Goal: Task Accomplishment & Management: Manage account settings

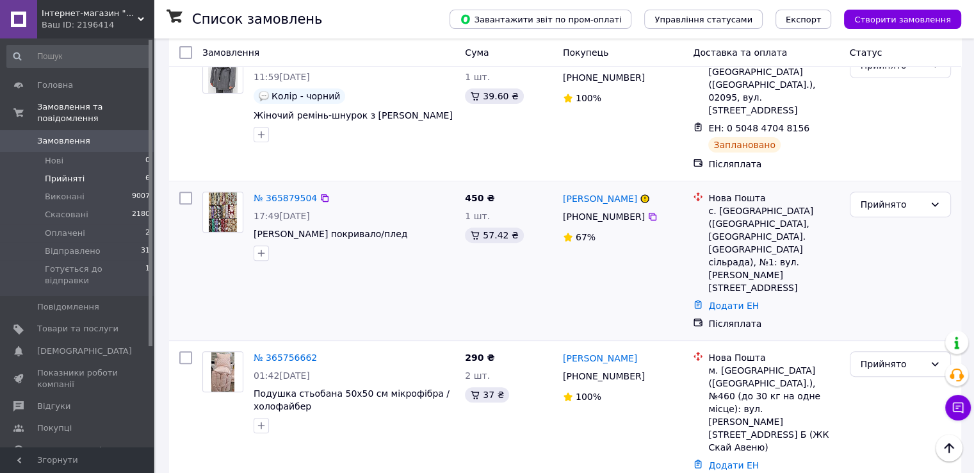
scroll to position [442, 0]
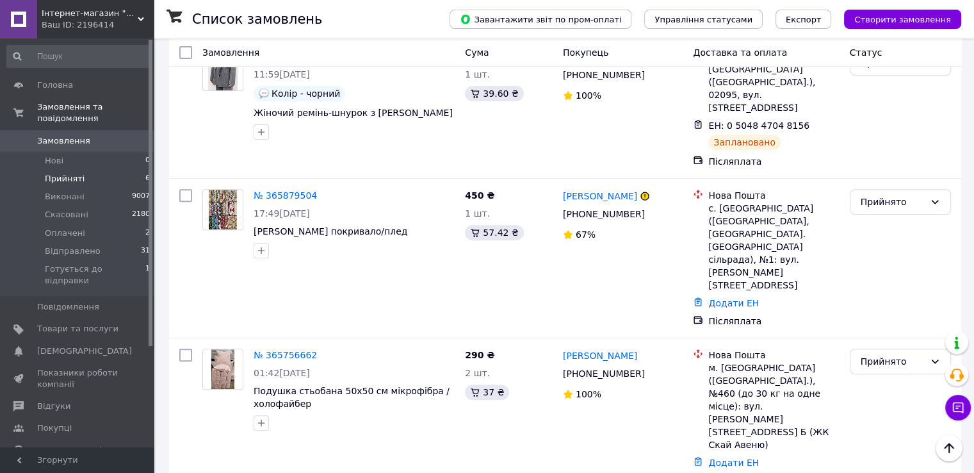
click at [63, 173] on span "Прийняті" at bounding box center [65, 179] width 40 height 12
click at [60, 173] on span "Прийняті" at bounding box center [65, 179] width 40 height 12
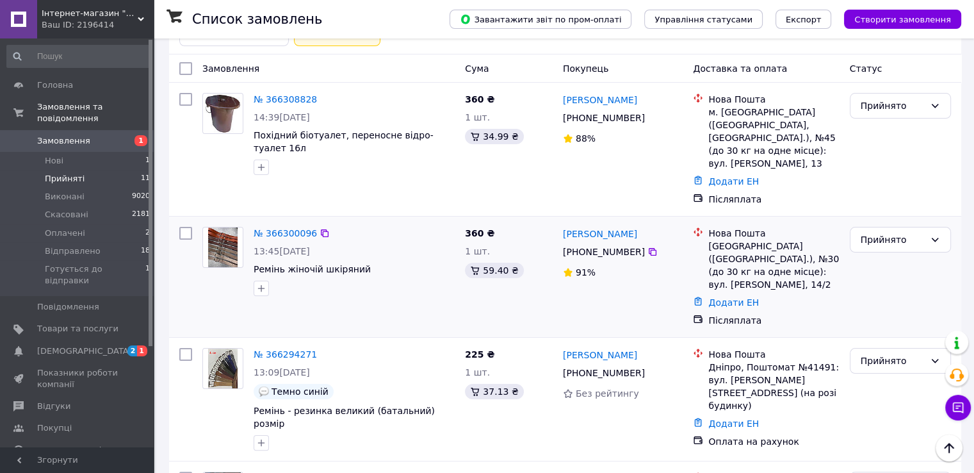
scroll to position [320, 0]
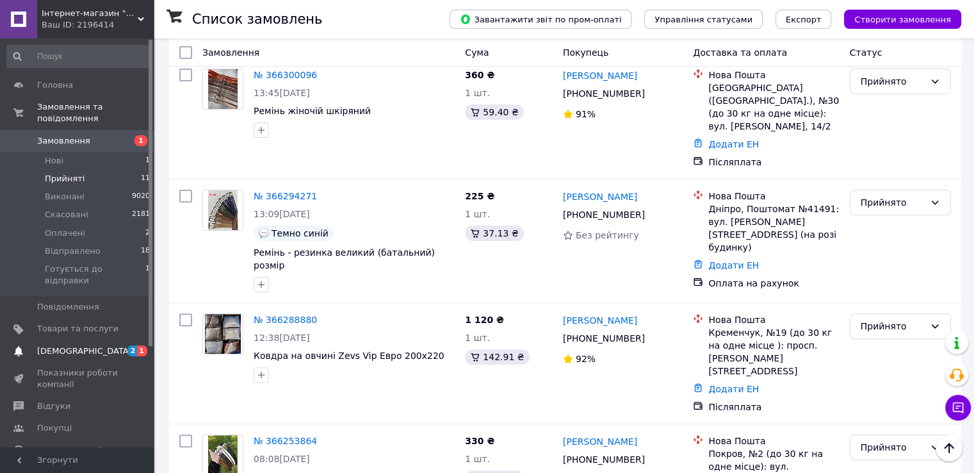
click at [142, 345] on span "1" at bounding box center [142, 350] width 10 height 11
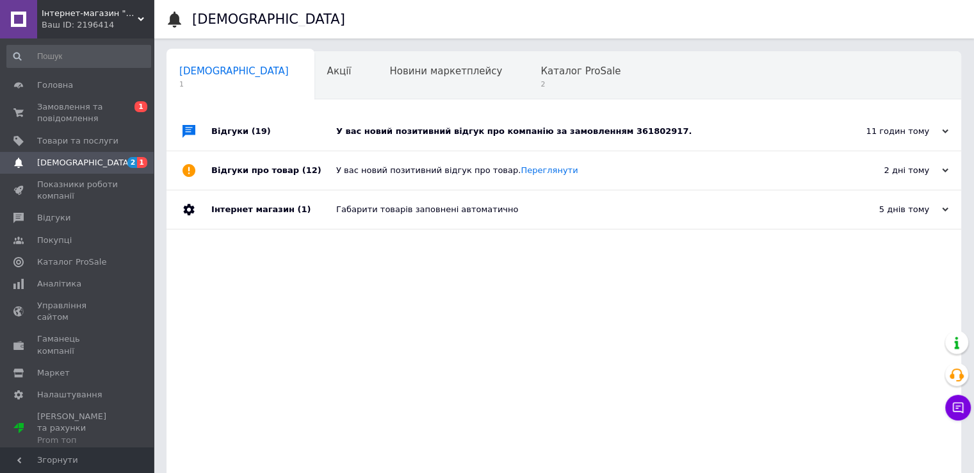
click at [566, 136] on div "У вас новий позитивний відгук про компанію за замовленням 361802917." at bounding box center [578, 132] width 484 height 12
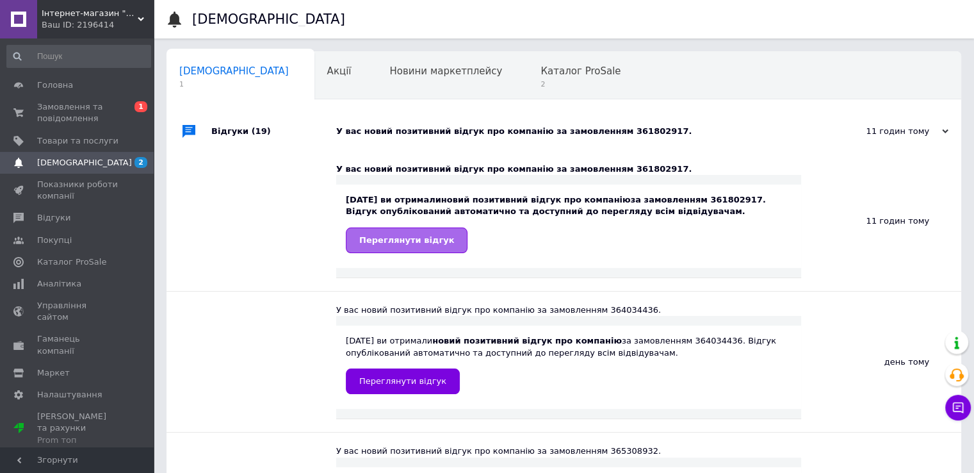
click at [421, 231] on link "Переглянути відгук" at bounding box center [407, 240] width 122 height 26
click at [540, 80] on span "2" at bounding box center [580, 84] width 80 height 10
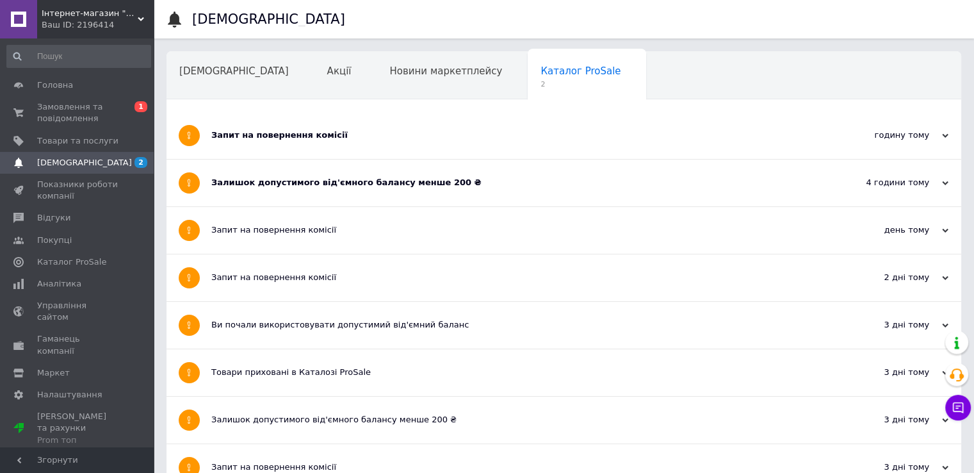
click at [395, 165] on div "Залишок допустимого від'ємного балансу менше 200 ₴" at bounding box center [515, 182] width 609 height 47
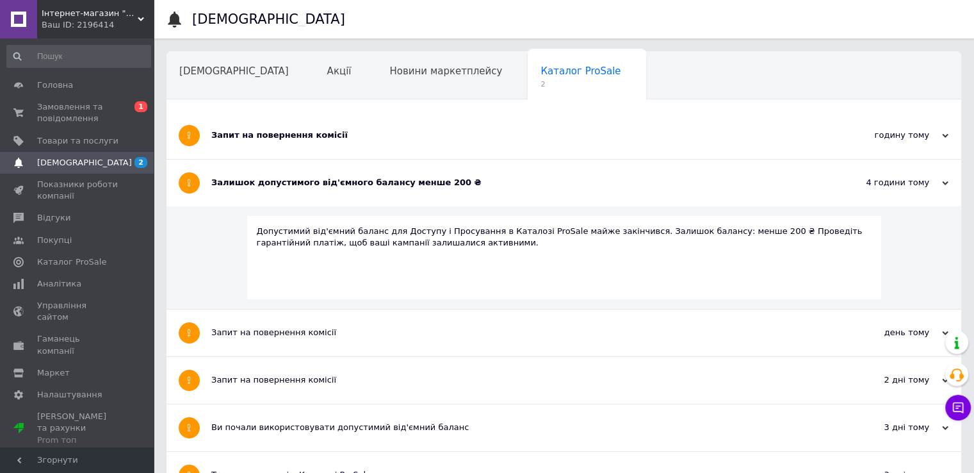
click at [377, 156] on div "Запит на повернення комісії" at bounding box center [515, 135] width 609 height 47
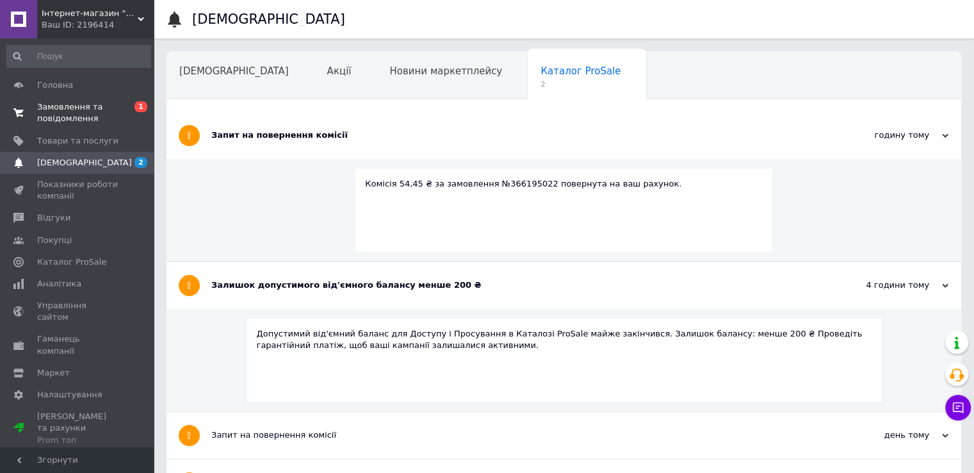
click at [78, 115] on span "Замовлення та повідомлення" at bounding box center [77, 112] width 81 height 23
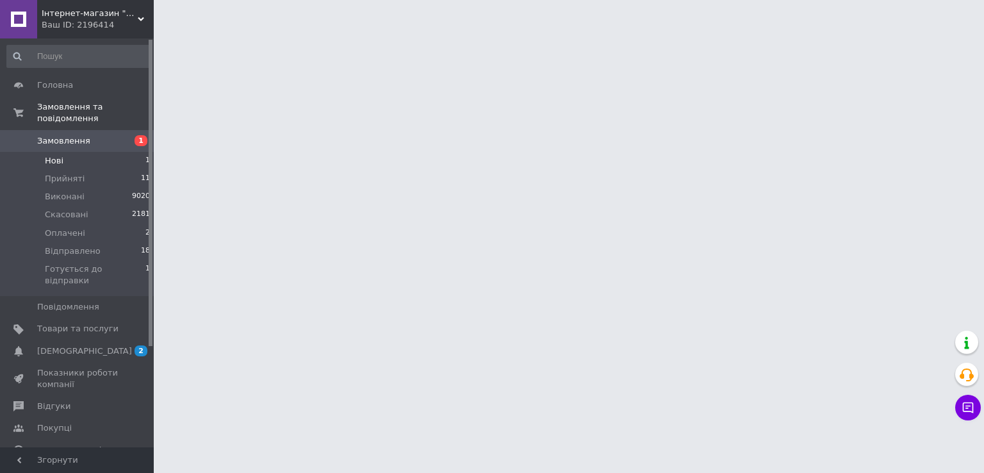
click at [56, 155] on span "Нові" at bounding box center [54, 161] width 19 height 12
click at [54, 155] on span "Нові" at bounding box center [54, 161] width 19 height 12
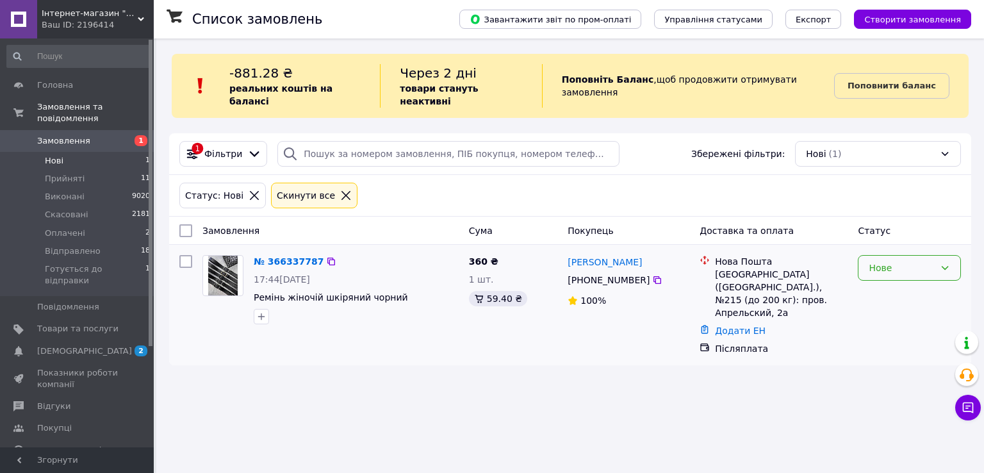
click at [876, 266] on div "Нове" at bounding box center [908, 305] width 113 height 110
click at [891, 255] on div "Нове" at bounding box center [908, 268] width 103 height 26
click at [902, 286] on li "Прийнято" at bounding box center [909, 282] width 102 height 23
click at [74, 173] on span "Прийняті" at bounding box center [65, 179] width 40 height 12
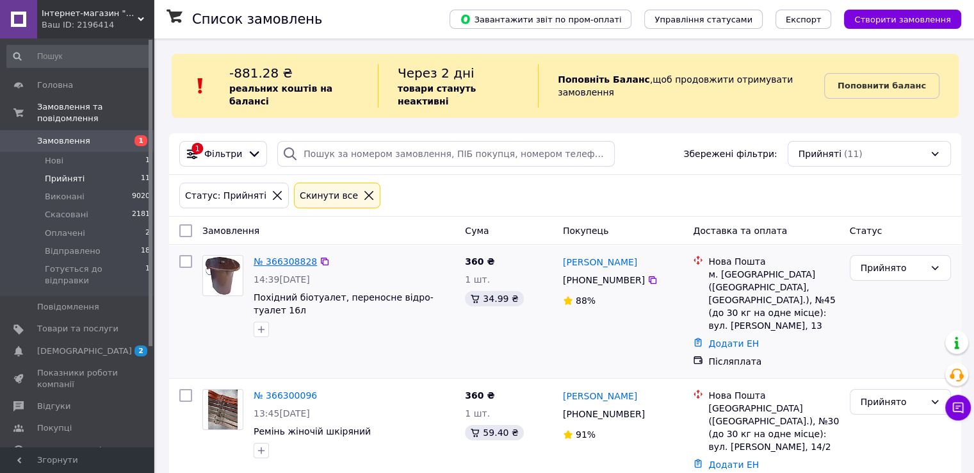
click at [299, 256] on link "№ 366308828" at bounding box center [285, 261] width 63 height 10
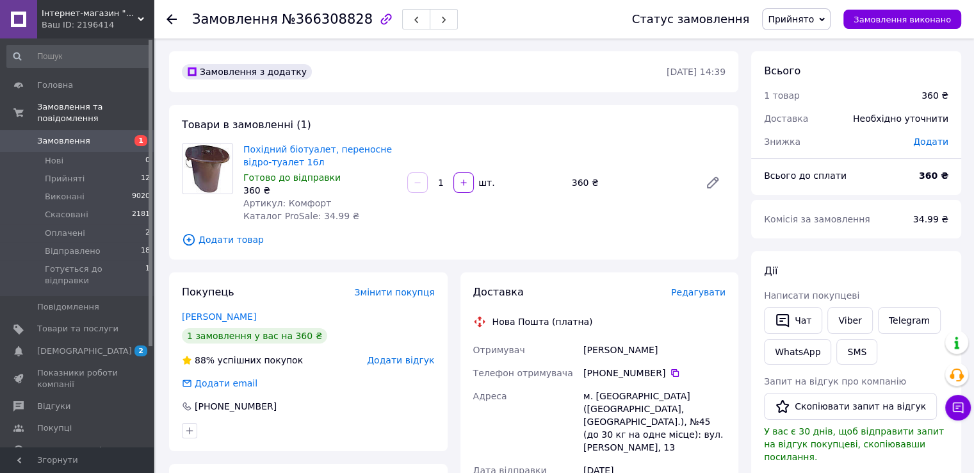
click at [225, 309] on div "Покупець Змінити покупця пивненко виталий 1 замовлення у вас на 360 ₴ 88% успіш…" at bounding box center [308, 361] width 279 height 179
click at [227, 316] on link "пивненко виталий" at bounding box center [219, 316] width 74 height 10
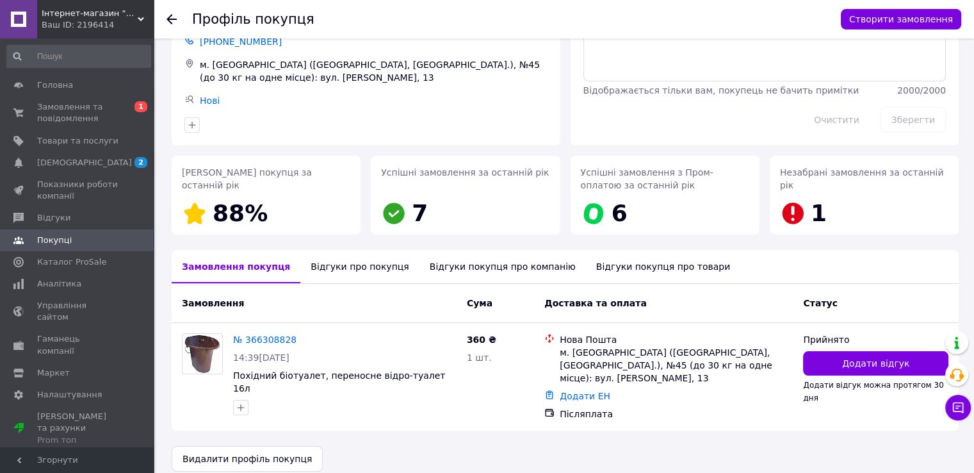
scroll to position [84, 0]
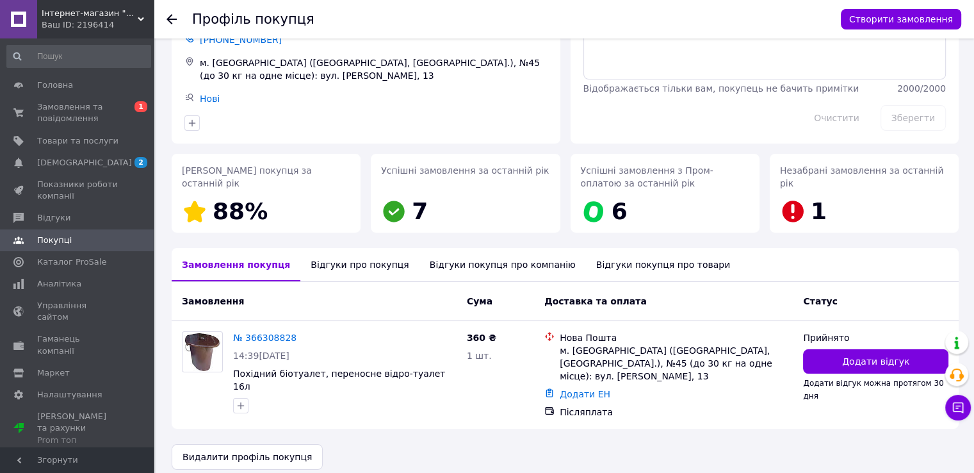
click at [352, 254] on div "Відгуки про покупця" at bounding box center [359, 264] width 118 height 33
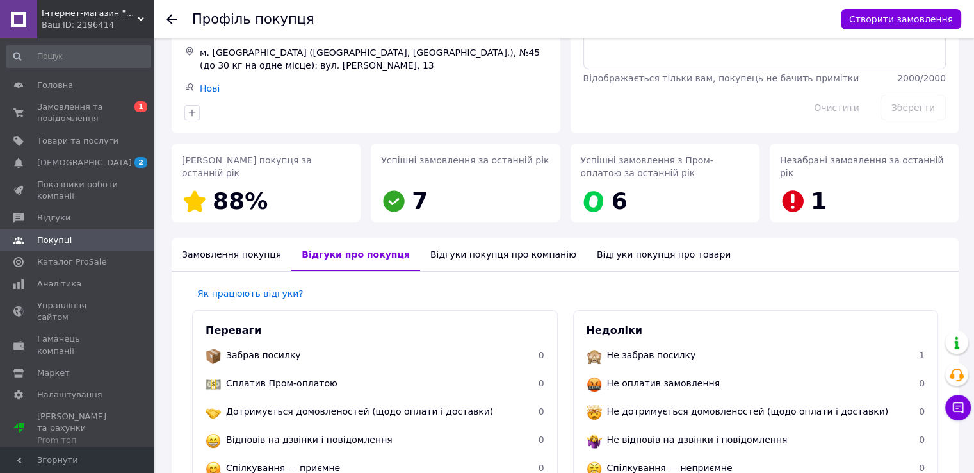
scroll to position [87, 0]
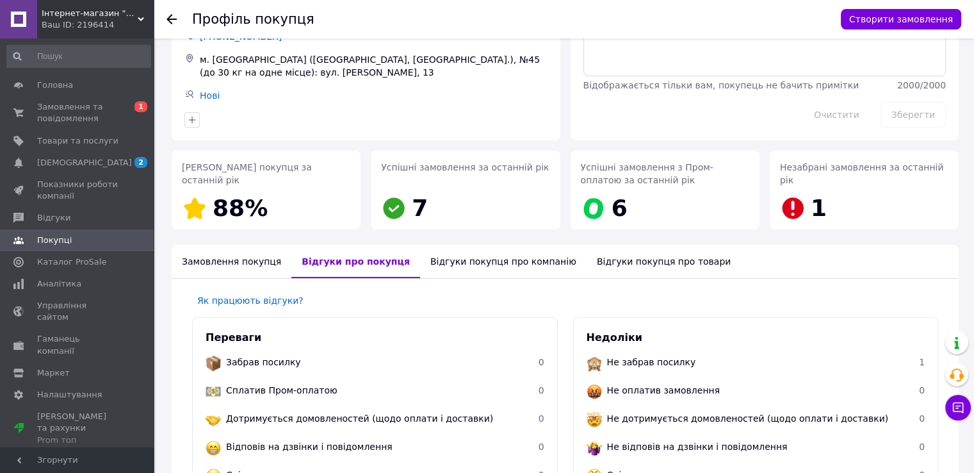
click at [473, 262] on div "Відгуки покупця про компанію" at bounding box center [503, 261] width 167 height 33
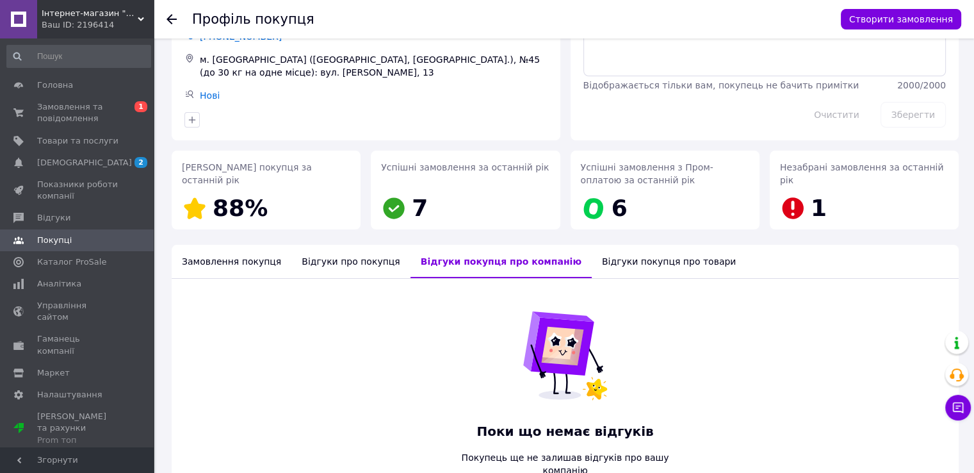
click at [617, 274] on div "Відгуки покупця про товари" at bounding box center [669, 261] width 154 height 33
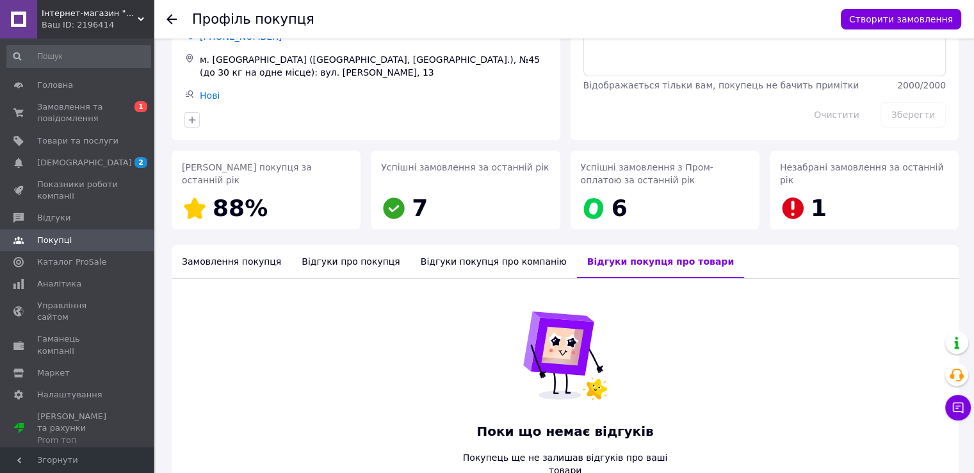
click at [339, 261] on div "Відгуки про покупця" at bounding box center [350, 261] width 118 height 33
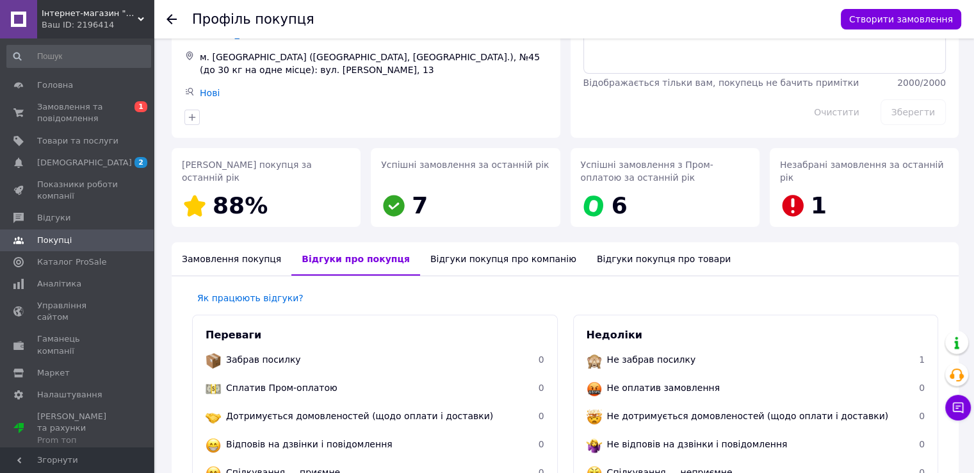
scroll to position [78, 0]
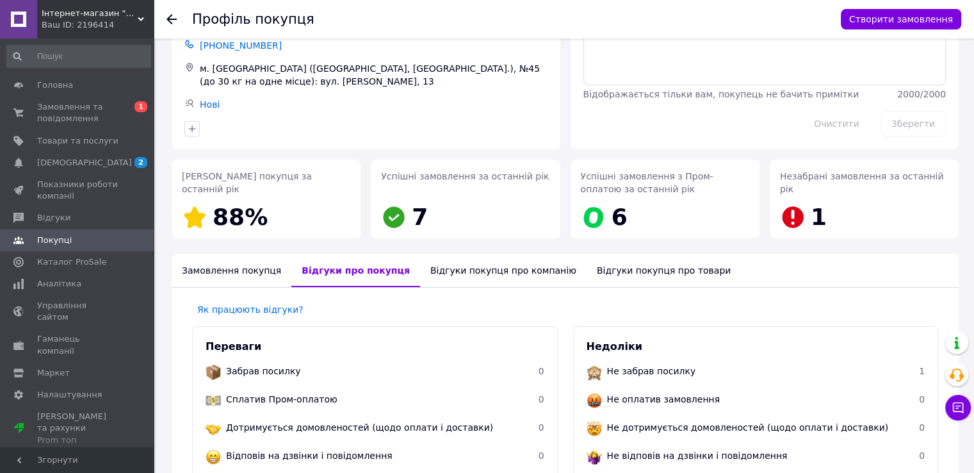
click at [261, 275] on div "Замовлення покупця" at bounding box center [232, 270] width 120 height 33
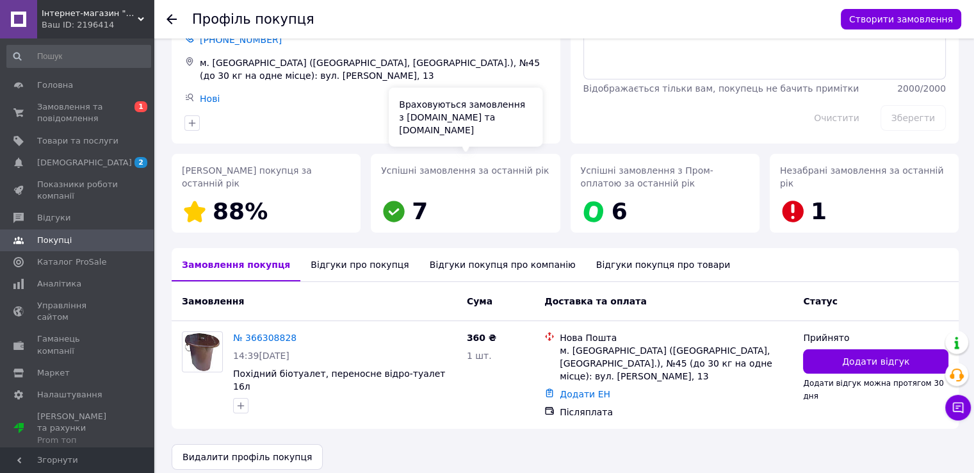
scroll to position [0, 0]
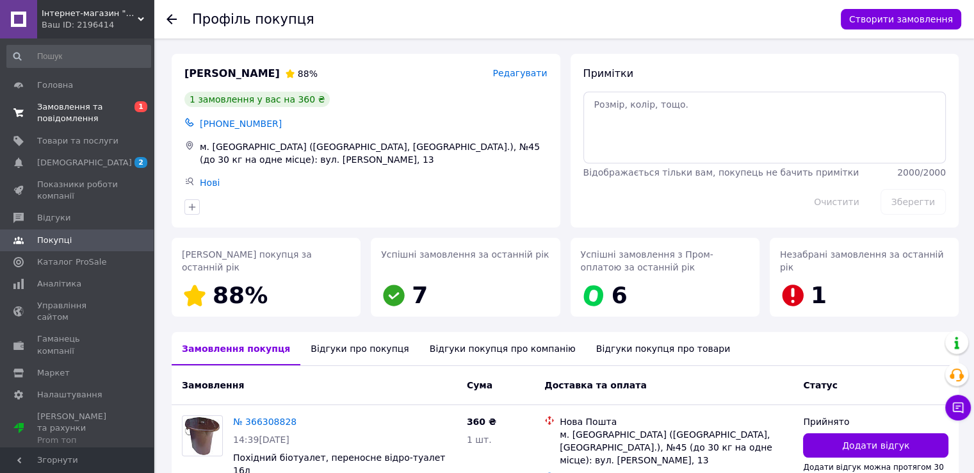
click at [62, 106] on span "Замовлення та повідомлення" at bounding box center [77, 112] width 81 height 23
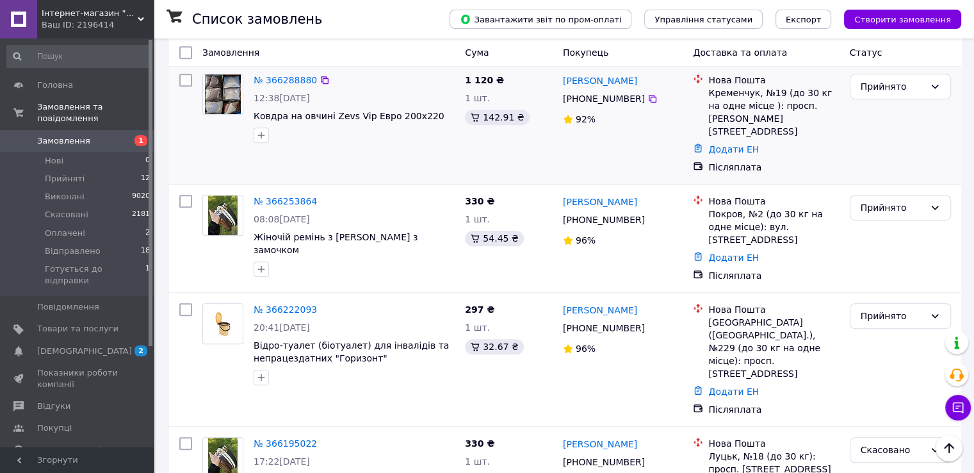
scroll to position [640, 0]
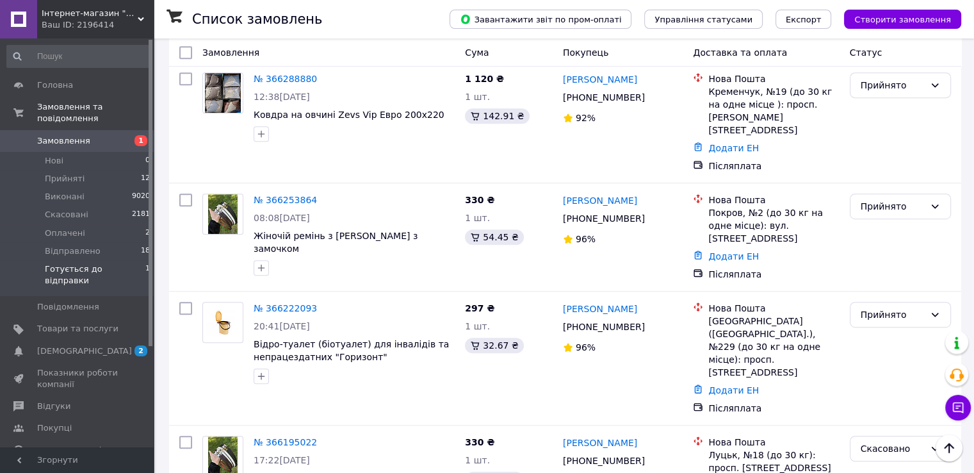
click at [79, 263] on span "Готується до відправки" at bounding box center [95, 274] width 101 height 23
click at [91, 263] on span "Готується до відправки" at bounding box center [95, 274] width 101 height 23
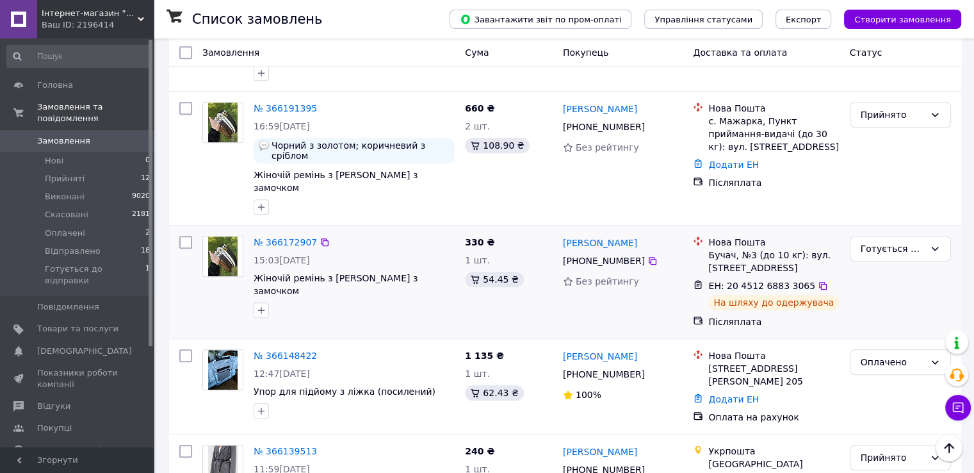
scroll to position [1089, 0]
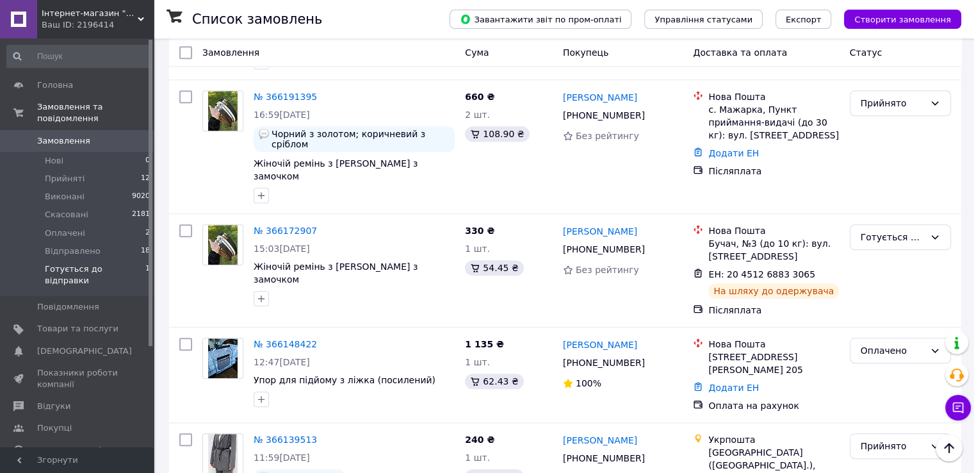
click at [92, 263] on span "Готується до відправки" at bounding box center [95, 274] width 101 height 23
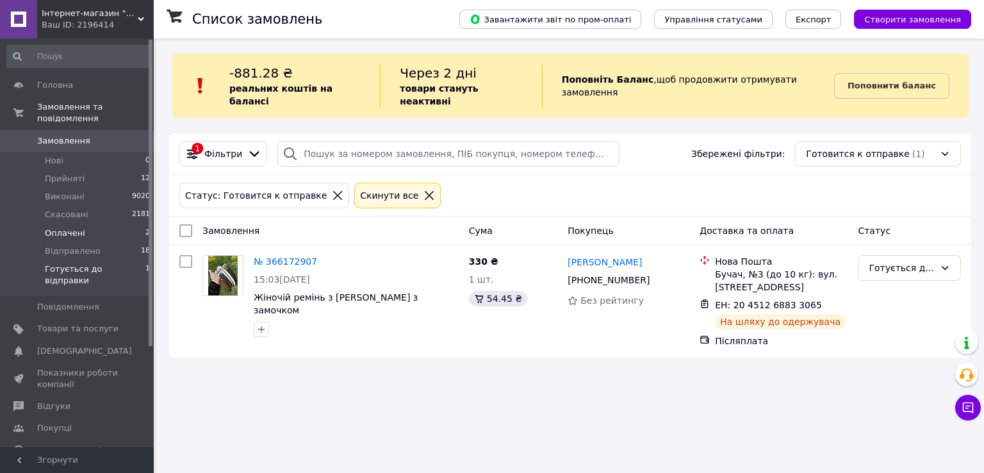
click at [59, 227] on span "Оплачені" at bounding box center [65, 233] width 40 height 12
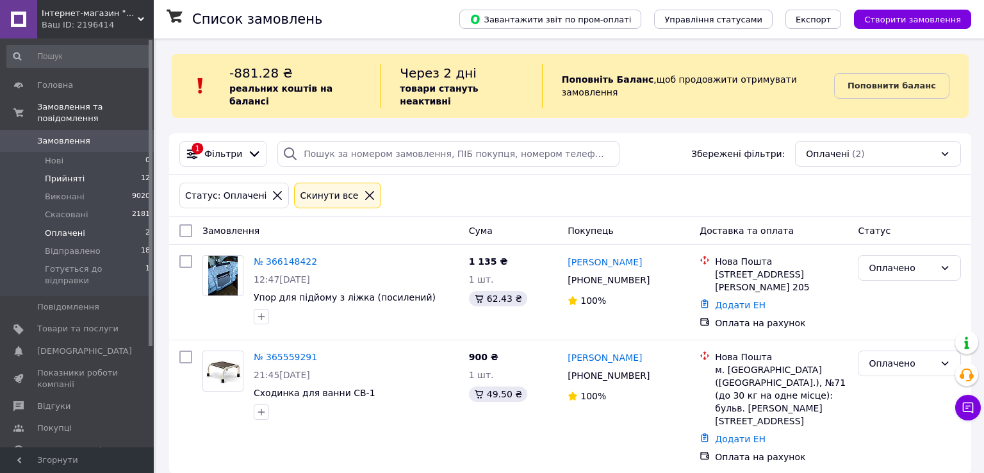
click at [70, 173] on span "Прийняті" at bounding box center [65, 179] width 40 height 12
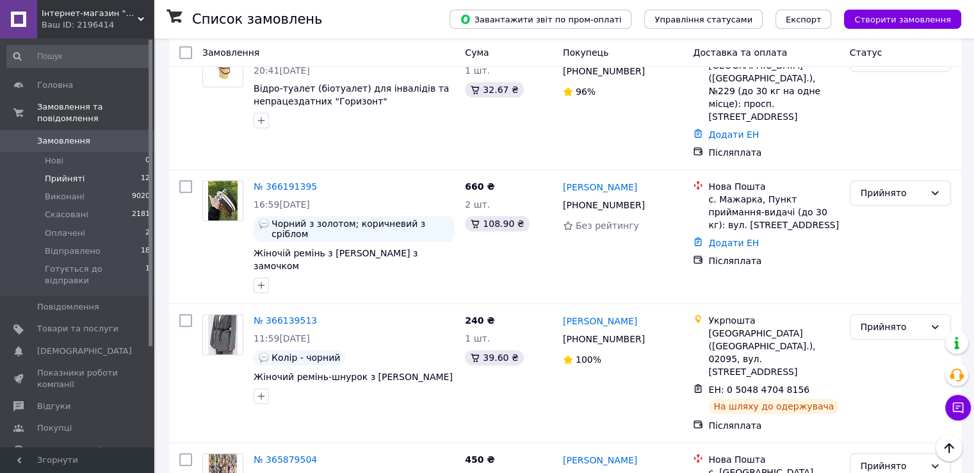
scroll to position [1094, 0]
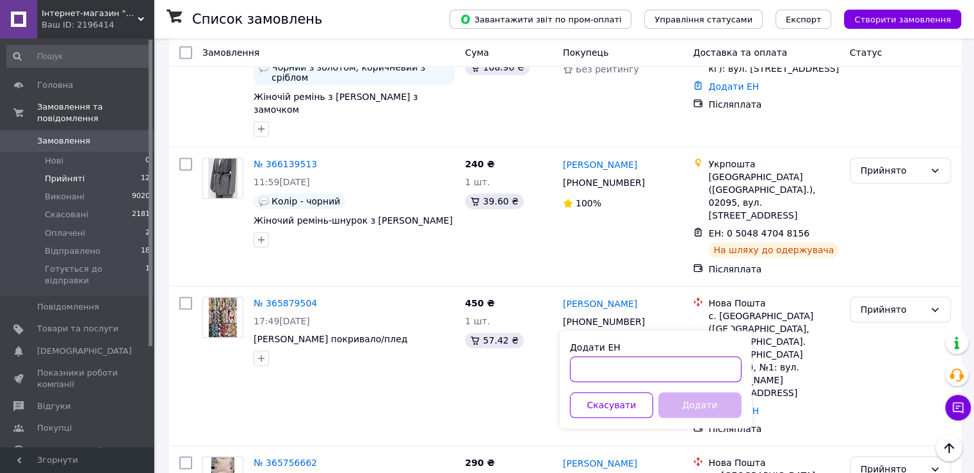
click at [617, 371] on input "Додати ЕН" at bounding box center [656, 369] width 172 height 26
paste input "59001474564502"
type input "59001474564502"
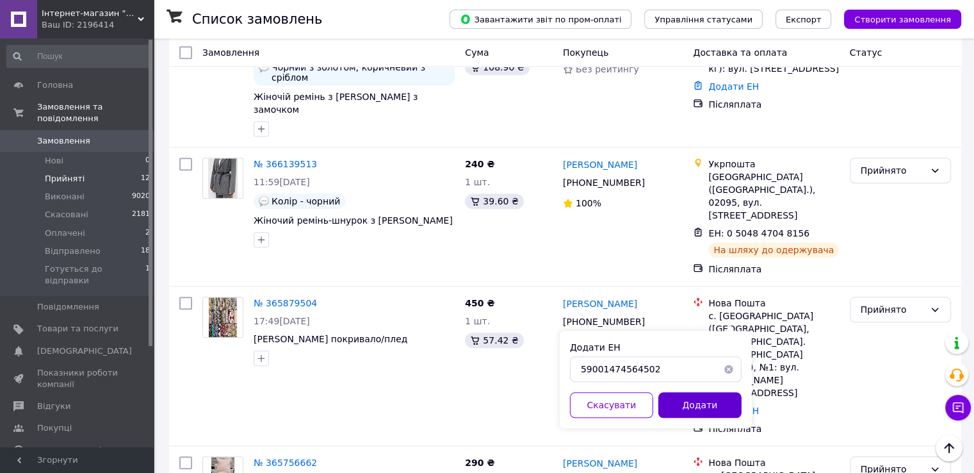
click at [705, 407] on button "Додати" at bounding box center [699, 405] width 83 height 26
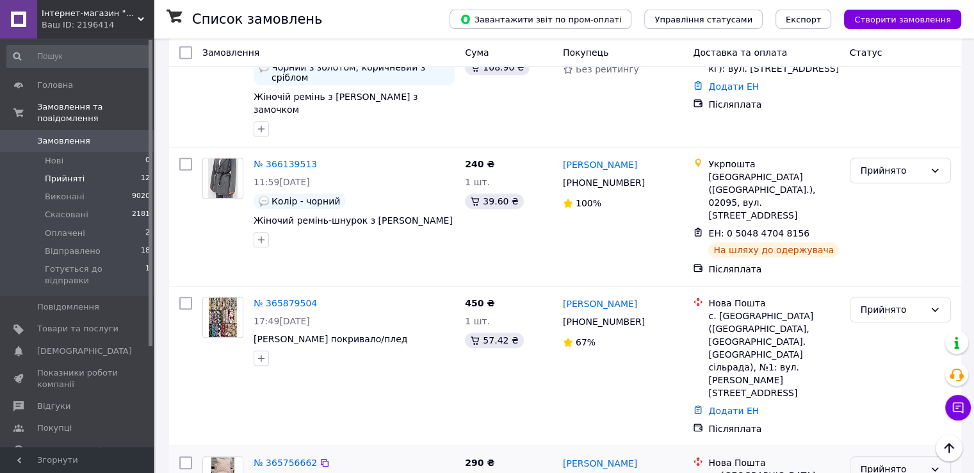
click at [891, 462] on div "Прийнято" at bounding box center [893, 469] width 64 height 14
click at [896, 352] on li "Відправлено" at bounding box center [900, 350] width 100 height 23
click at [321, 459] on icon at bounding box center [325, 463] width 8 height 8
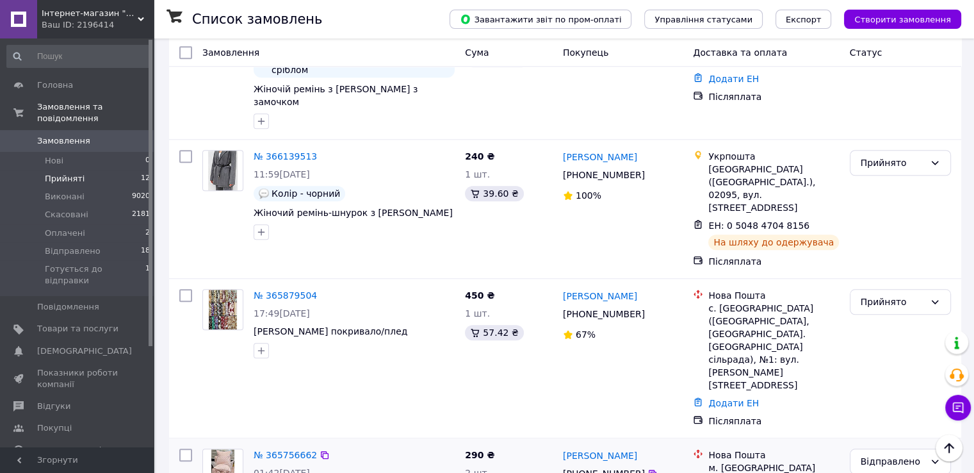
scroll to position [1122, 0]
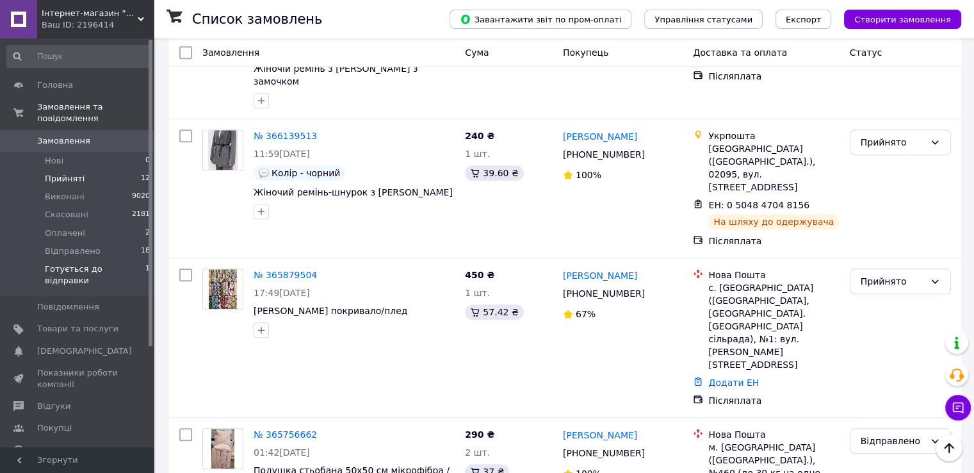
click at [101, 263] on span "Готується до відправки" at bounding box center [95, 274] width 101 height 23
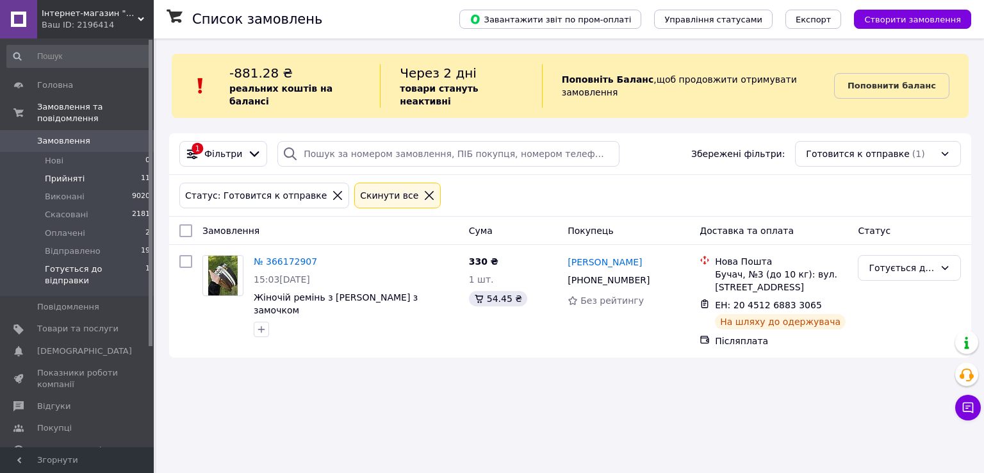
click at [72, 173] on span "Прийняті" at bounding box center [65, 179] width 40 height 12
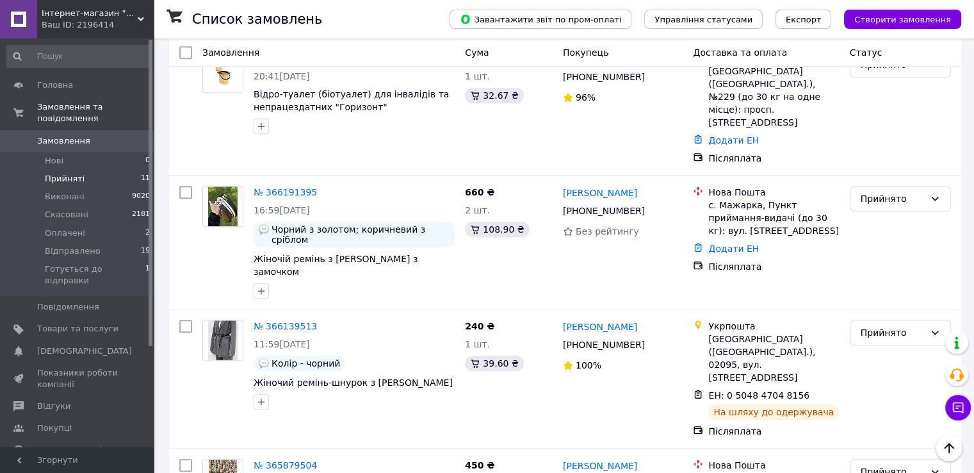
scroll to position [973, 0]
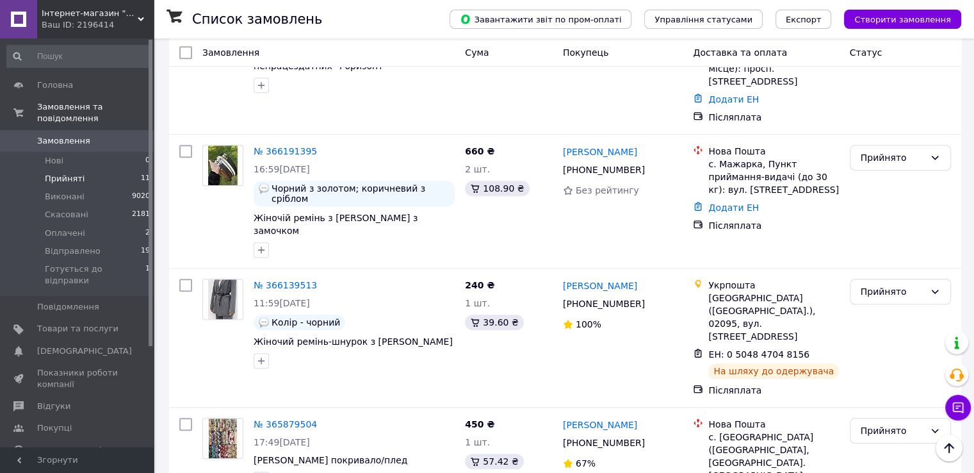
click at [67, 173] on span "Прийняті" at bounding box center [65, 179] width 40 height 12
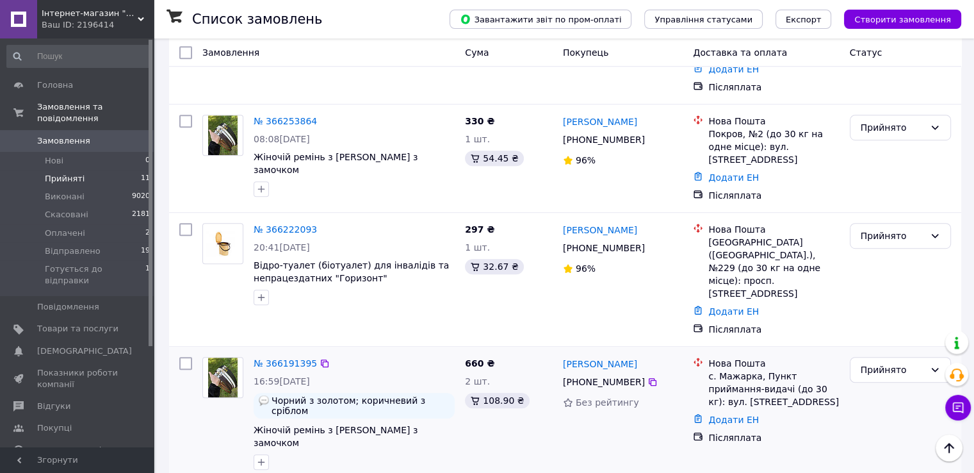
scroll to position [781, 0]
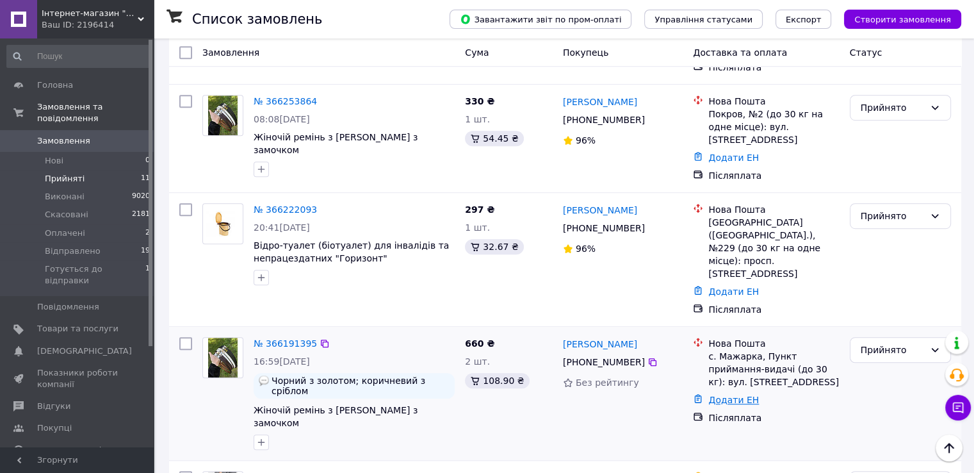
click at [735, 394] on link "Додати ЕН" at bounding box center [733, 399] width 51 height 10
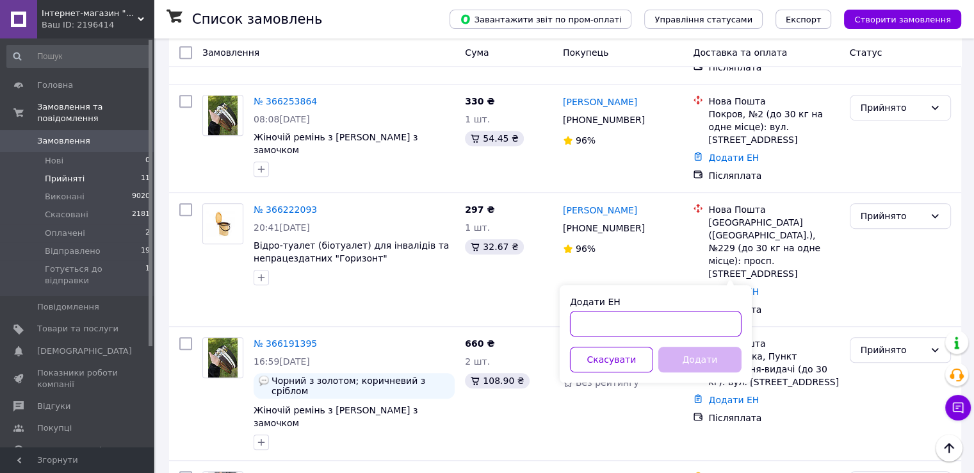
click at [677, 319] on input "Додати ЕН" at bounding box center [656, 324] width 172 height 26
paste input "59001474566440"
type input "59001474566440"
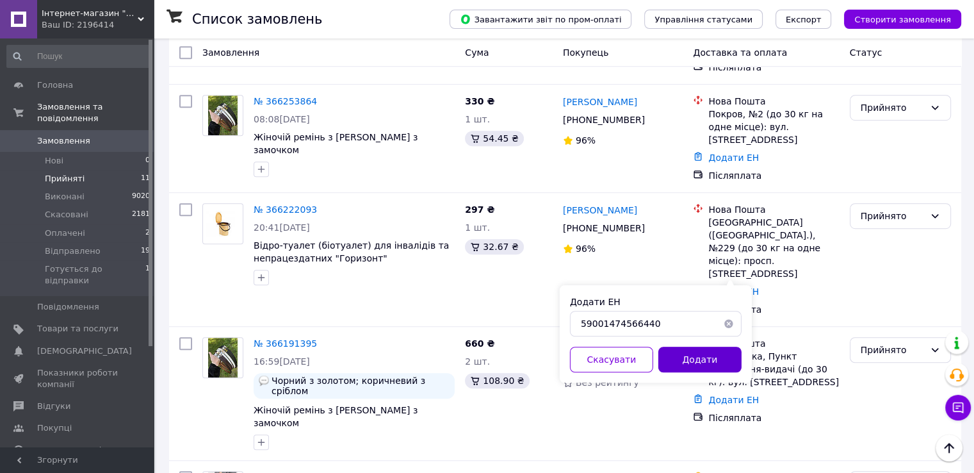
click at [697, 367] on button "Додати" at bounding box center [699, 359] width 83 height 26
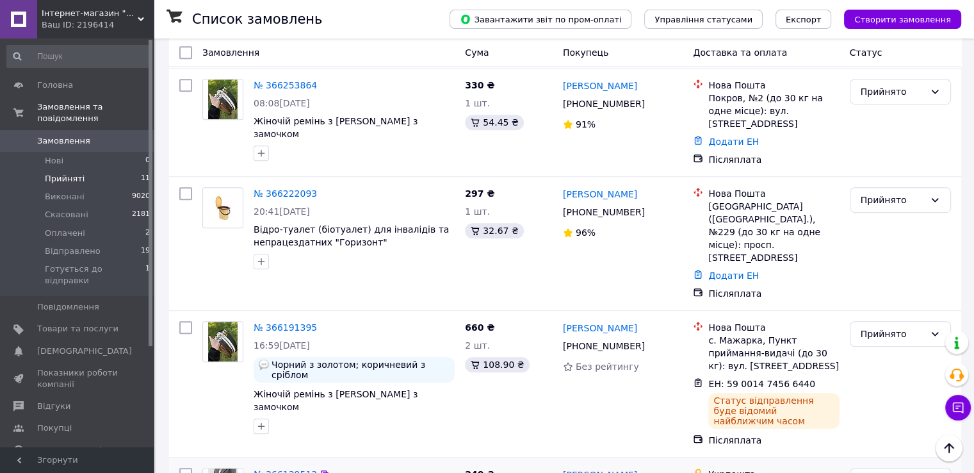
scroll to position [845, 0]
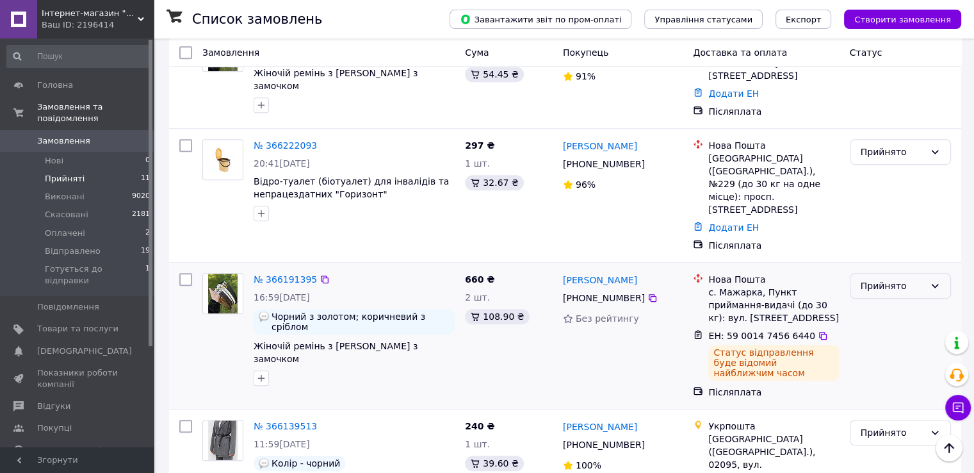
click at [888, 279] on div "Прийнято" at bounding box center [893, 286] width 64 height 14
click at [879, 270] on li "Готується до відправки" at bounding box center [900, 283] width 100 height 36
click at [818, 330] on icon at bounding box center [823, 335] width 10 height 10
click at [320, 274] on icon at bounding box center [325, 279] width 10 height 10
click at [904, 279] on div "Готується до відправки" at bounding box center [893, 286] width 64 height 14
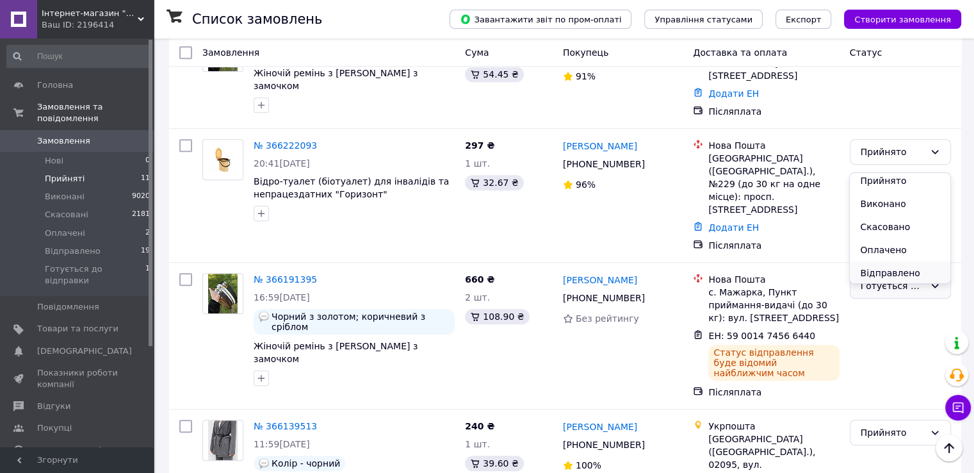
scroll to position [5, 0]
click at [888, 275] on li "Відправлено" at bounding box center [900, 271] width 100 height 23
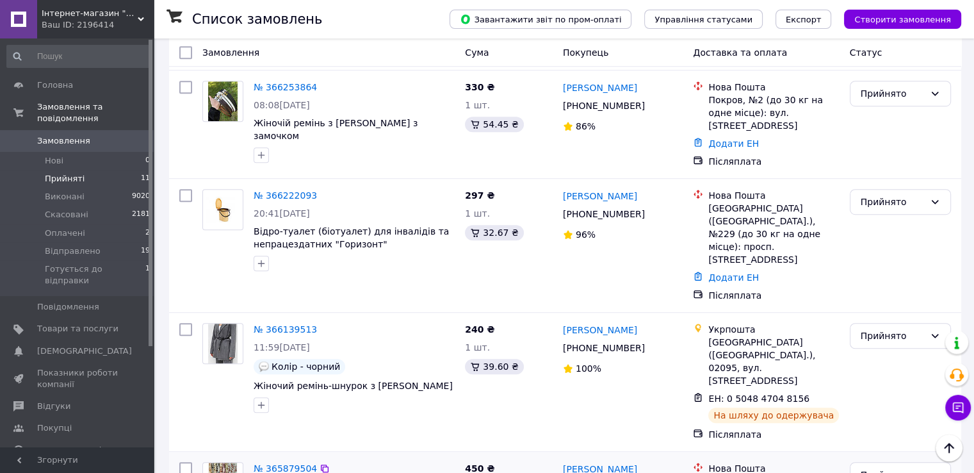
scroll to position [717, 0]
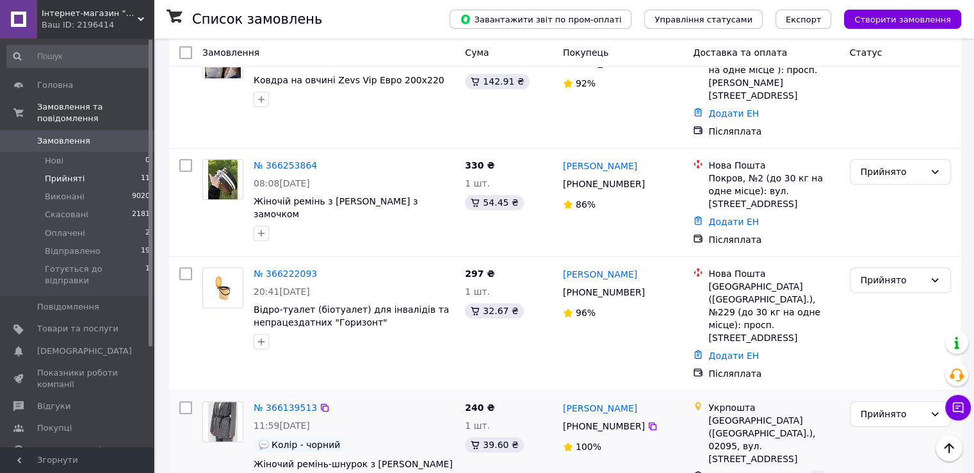
click at [812, 471] on icon at bounding box center [817, 476] width 10 height 10
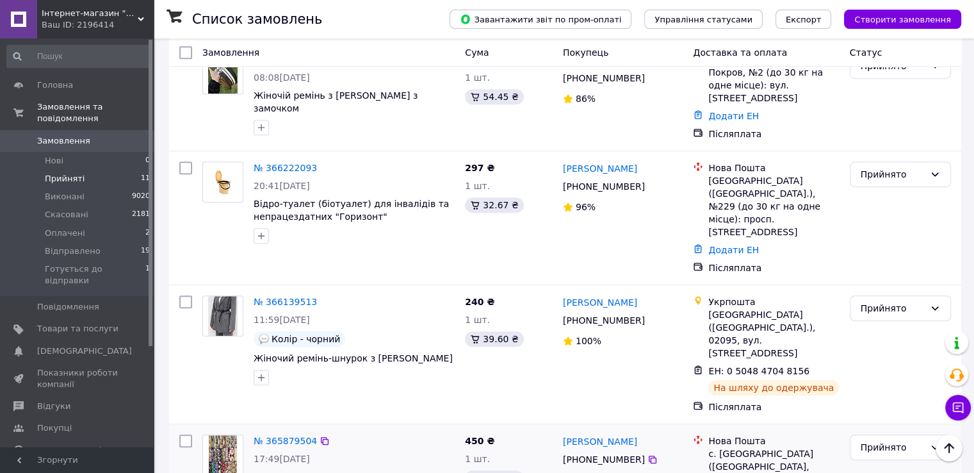
scroll to position [845, 0]
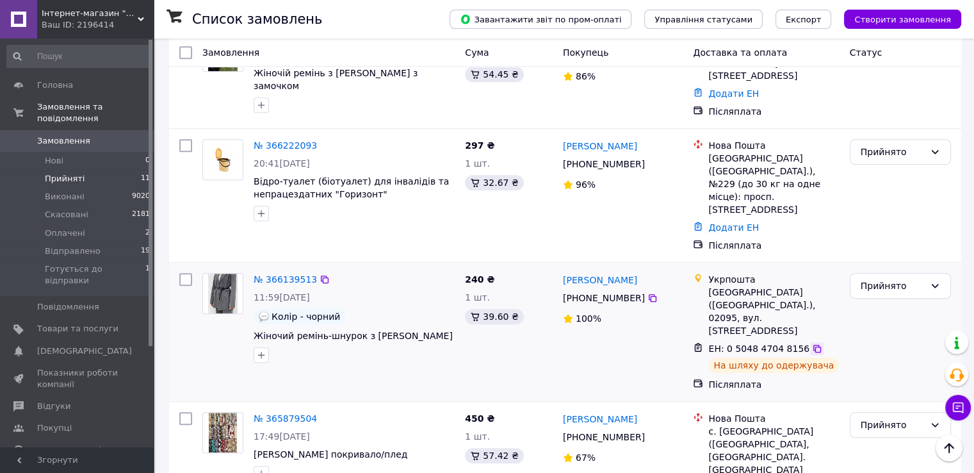
click at [813, 345] on icon at bounding box center [817, 349] width 8 height 8
click at [881, 279] on div "Прийнято" at bounding box center [893, 286] width 64 height 14
click at [883, 248] on li "Відправлено" at bounding box center [900, 253] width 100 height 23
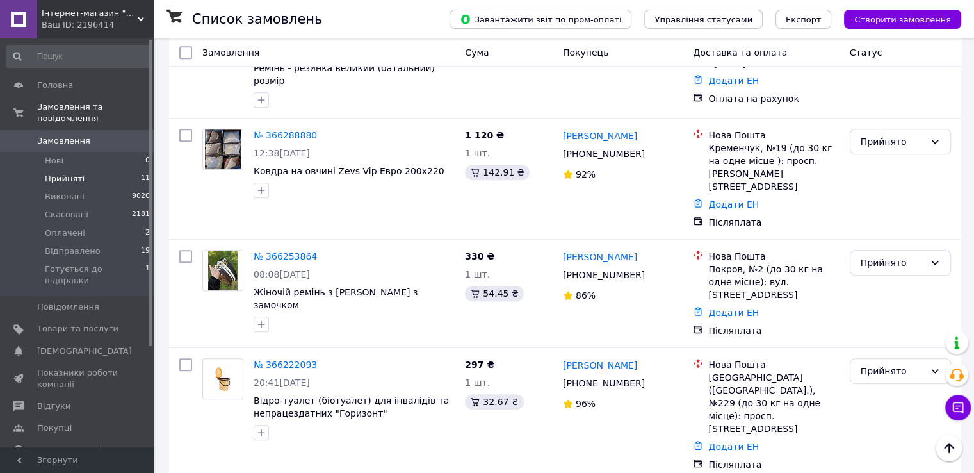
scroll to position [589, 0]
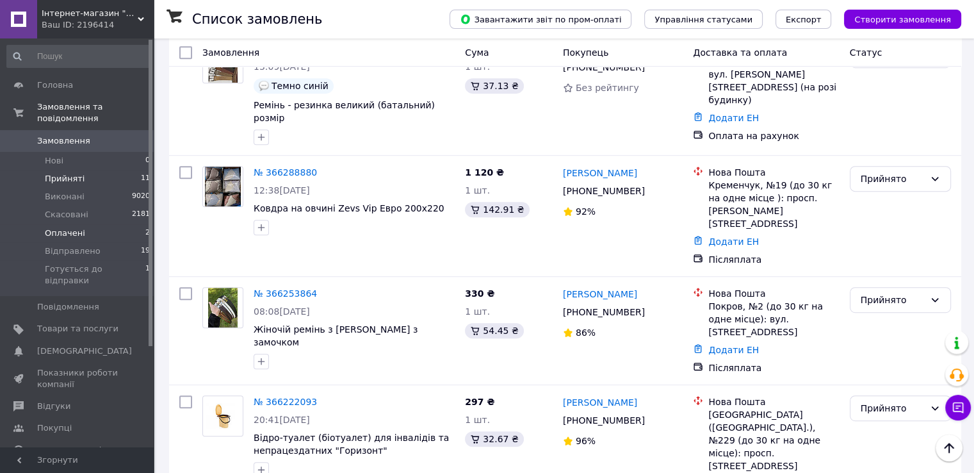
click at [68, 227] on span "Оплачені" at bounding box center [65, 233] width 40 height 12
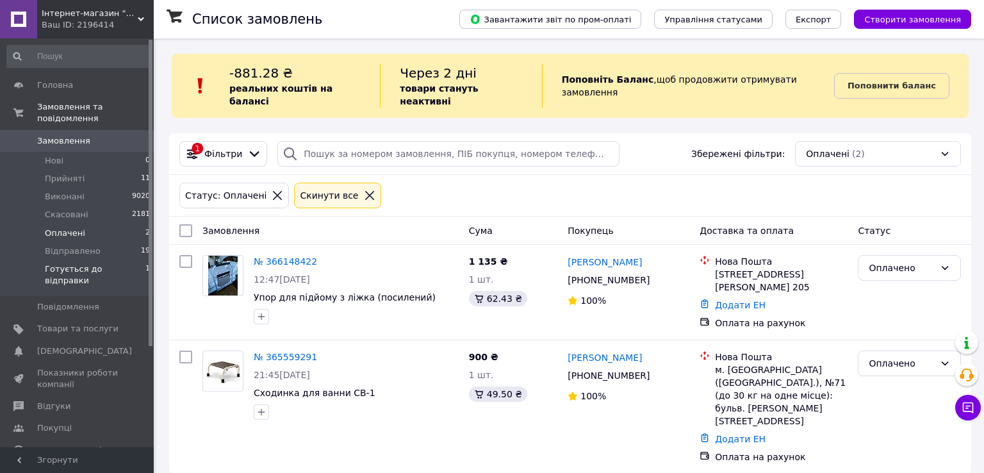
click at [78, 263] on span "Готується до відправки" at bounding box center [95, 274] width 101 height 23
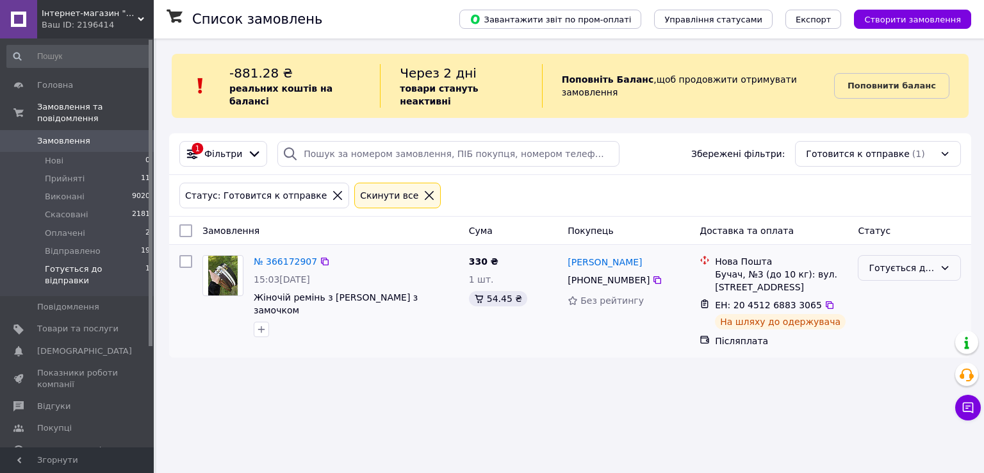
click at [880, 261] on div "Готується до відправки" at bounding box center [901, 268] width 66 height 14
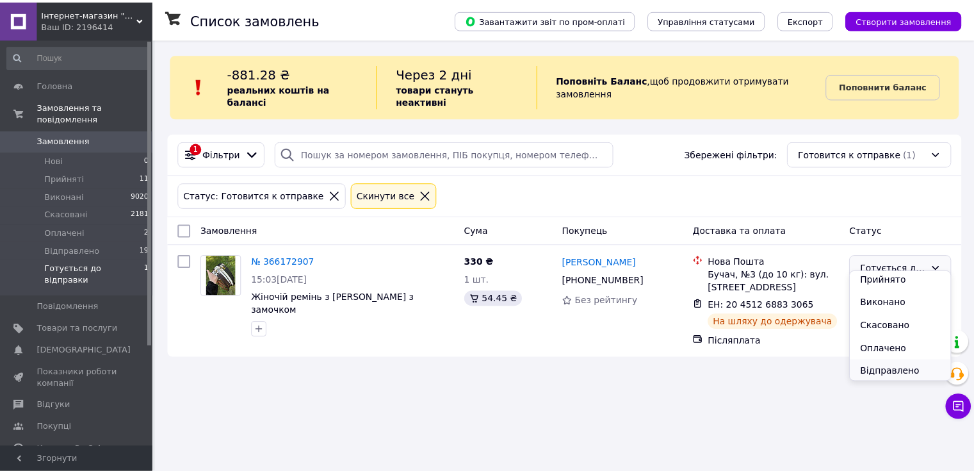
scroll to position [4, 0]
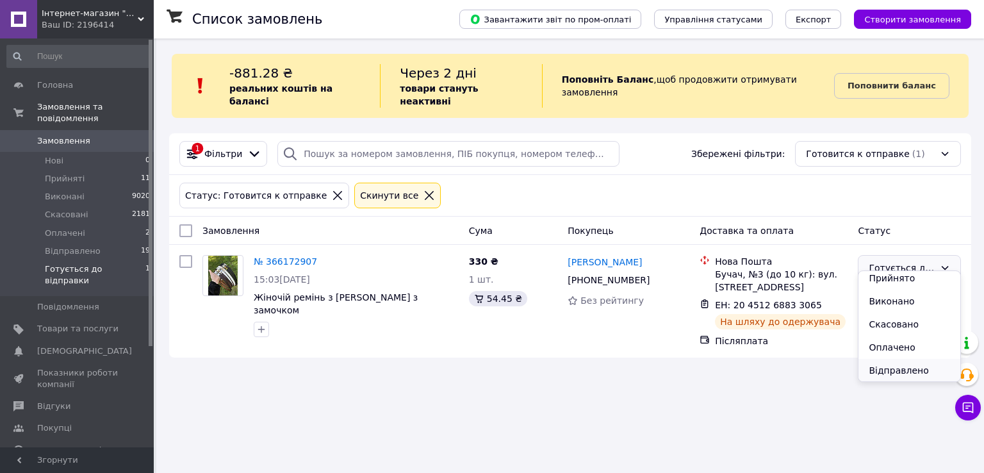
click at [907, 375] on li "Відправлено" at bounding box center [909, 370] width 102 height 23
click at [65, 173] on span "Прийняті" at bounding box center [65, 179] width 40 height 12
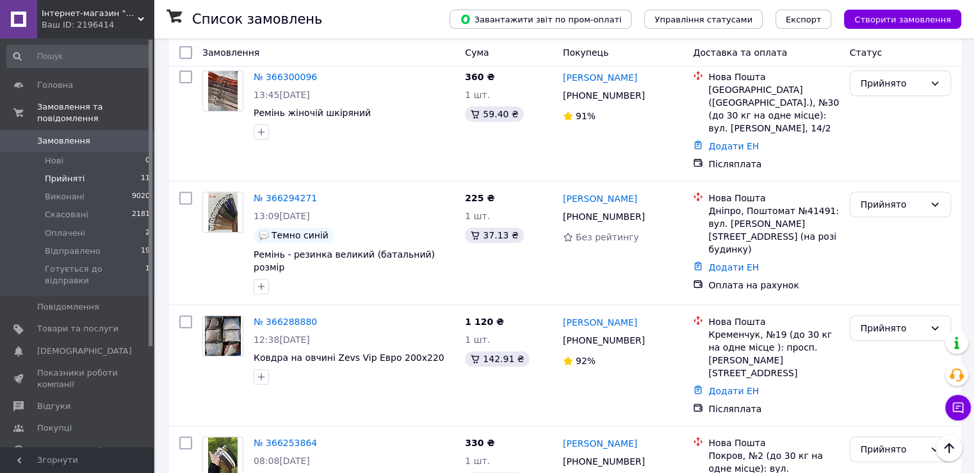
scroll to position [512, 0]
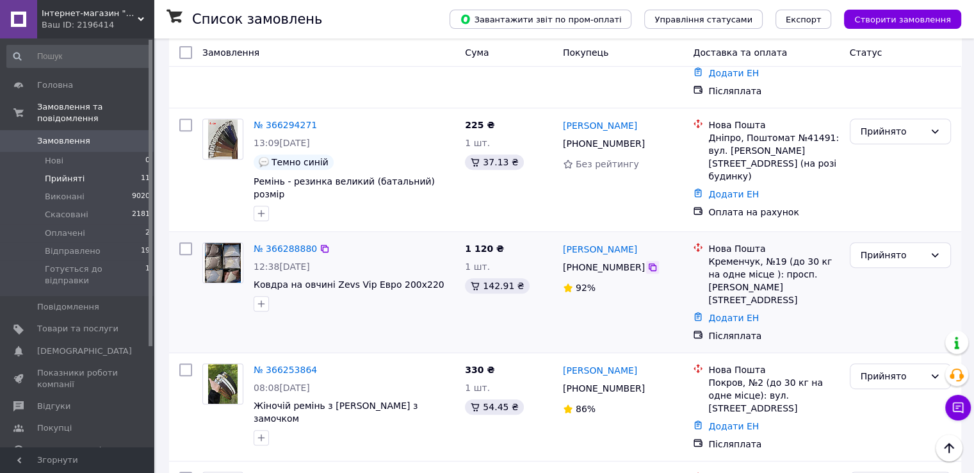
click at [649, 263] on icon at bounding box center [653, 267] width 8 height 8
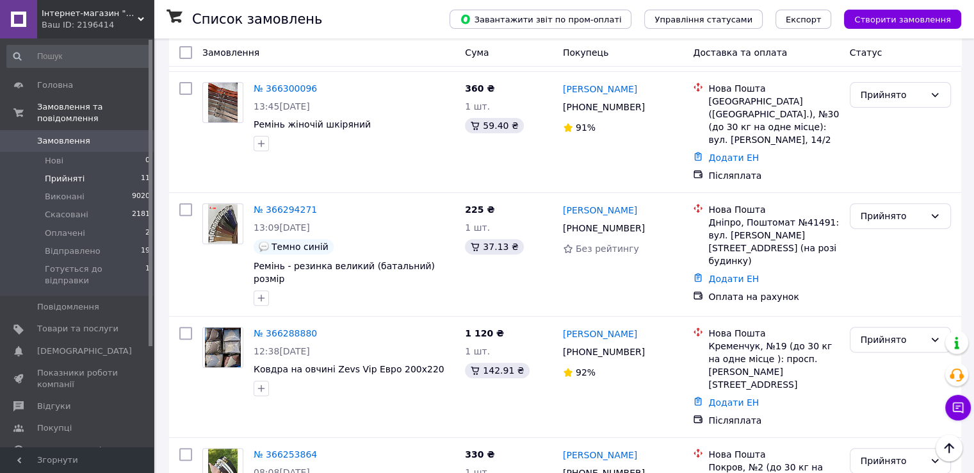
scroll to position [428, 0]
click at [736, 397] on link "Додати ЕН" at bounding box center [733, 402] width 51 height 10
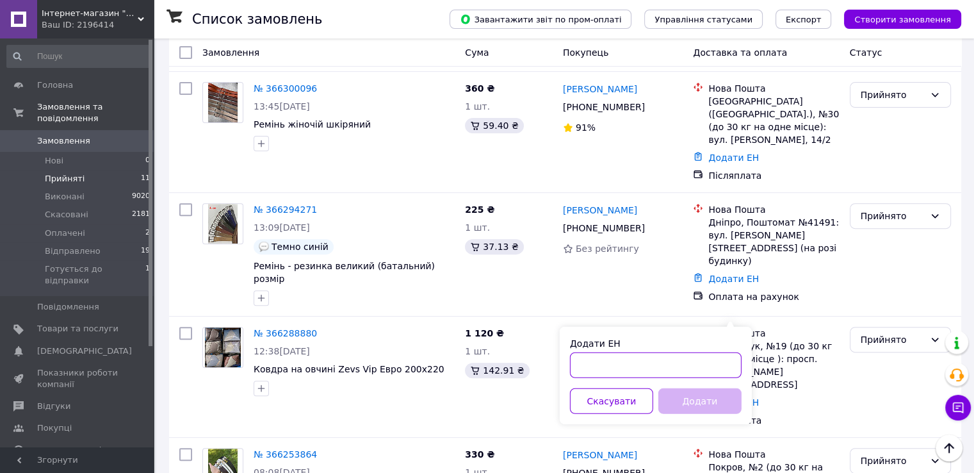
click at [690, 368] on input "Додати ЕН" at bounding box center [656, 365] width 172 height 26
paste input "59001474754856"
type input "59001474754856"
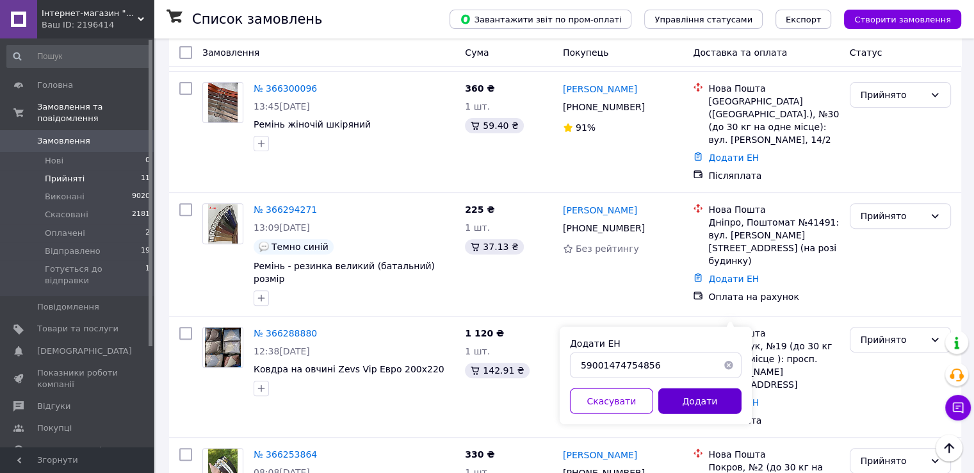
click at [708, 405] on button "Додати" at bounding box center [699, 401] width 83 height 26
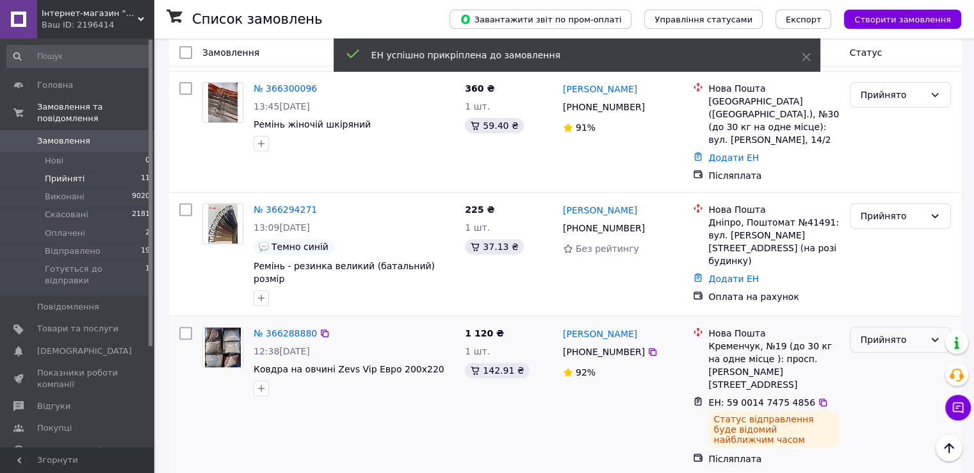
click at [887, 332] on div "Прийнято" at bounding box center [893, 339] width 64 height 14
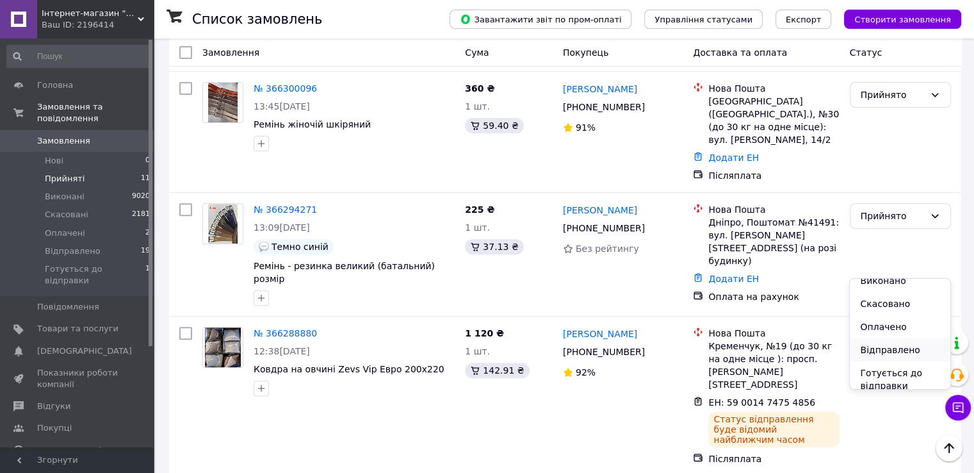
scroll to position [18, 0]
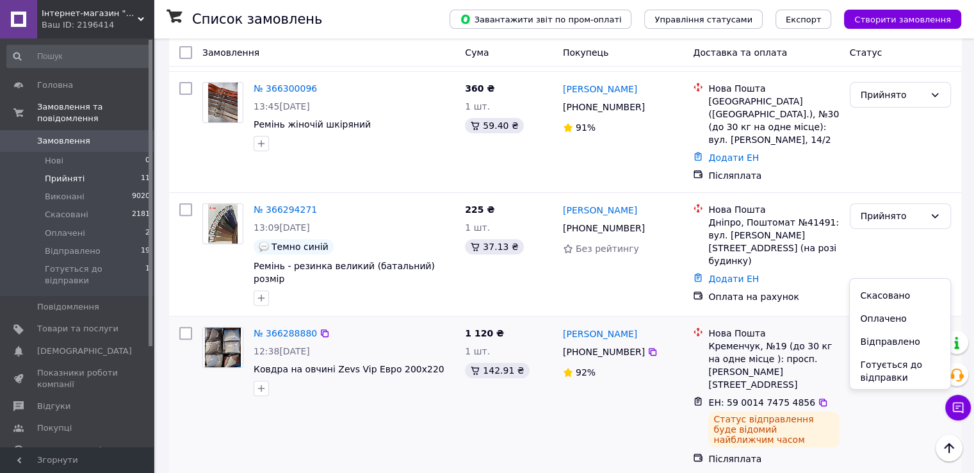
click at [888, 366] on li "Готується до відправки" at bounding box center [900, 371] width 100 height 36
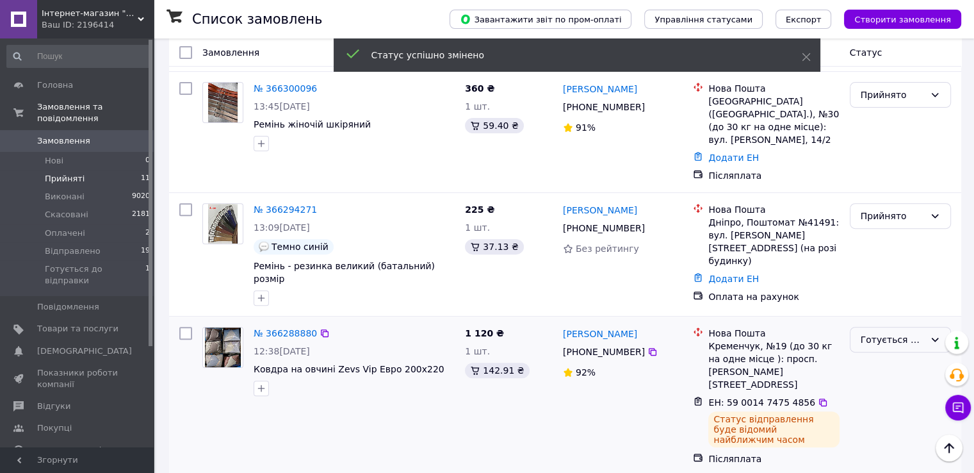
click at [897, 332] on div "Готується до відправки" at bounding box center [893, 339] width 64 height 14
click at [892, 377] on li "Відправлено" at bounding box center [900, 382] width 100 height 23
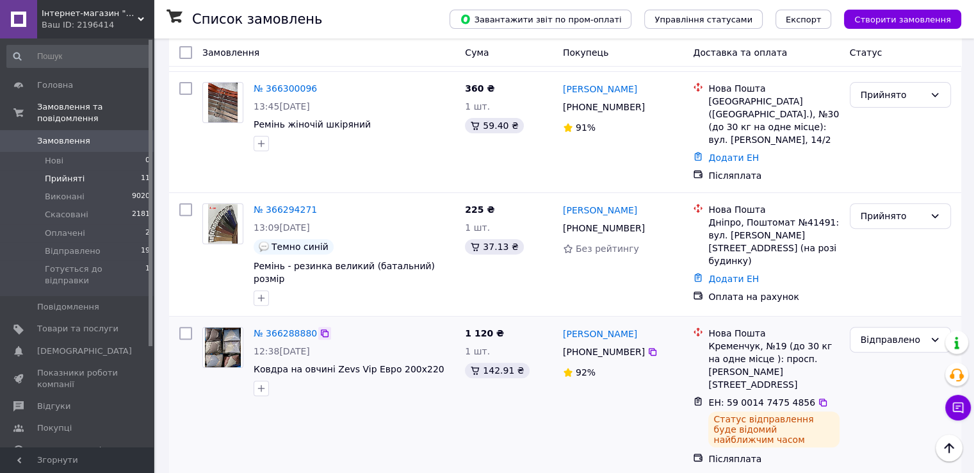
click at [320, 328] on icon at bounding box center [325, 333] width 10 height 10
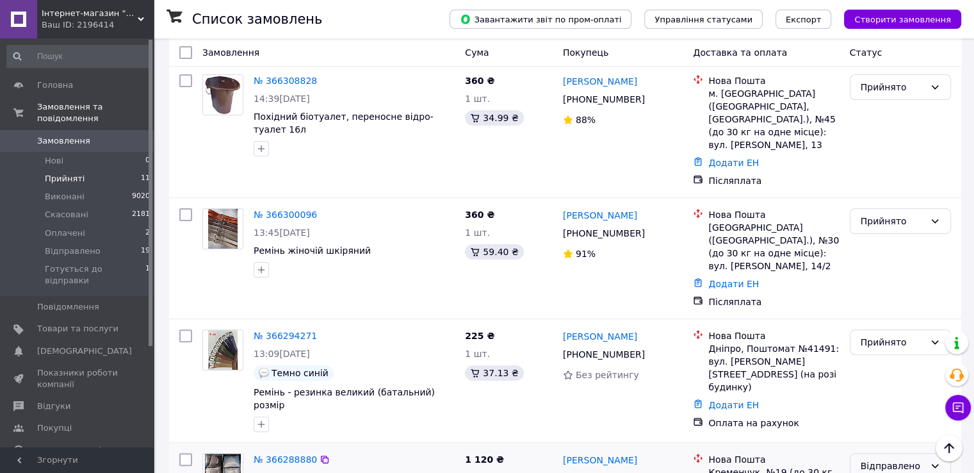
scroll to position [300, 0]
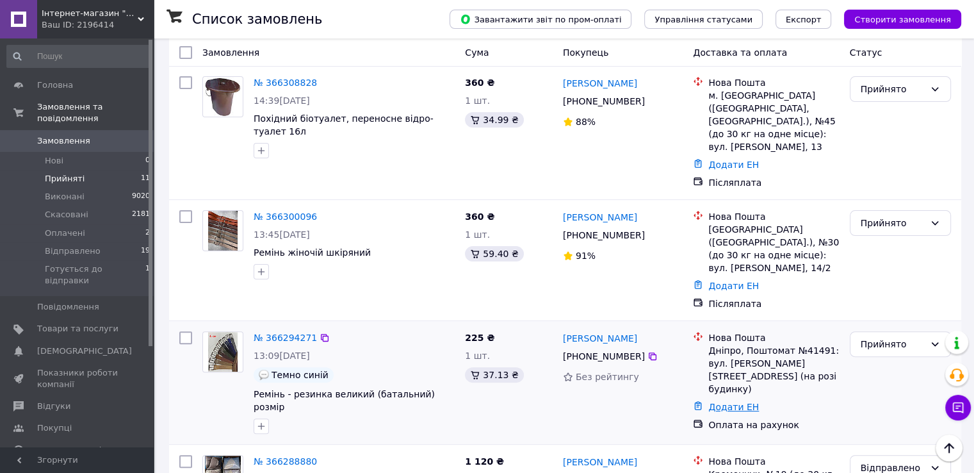
click at [727, 402] on link "Додати ЕН" at bounding box center [733, 407] width 51 height 10
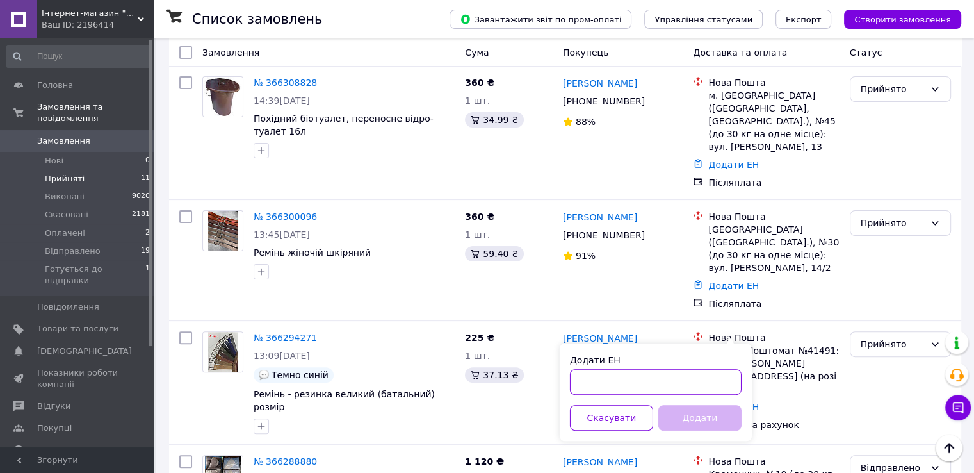
click at [616, 377] on input "Додати ЕН" at bounding box center [656, 382] width 172 height 26
paste input "20451269073385"
type input "20451269073385"
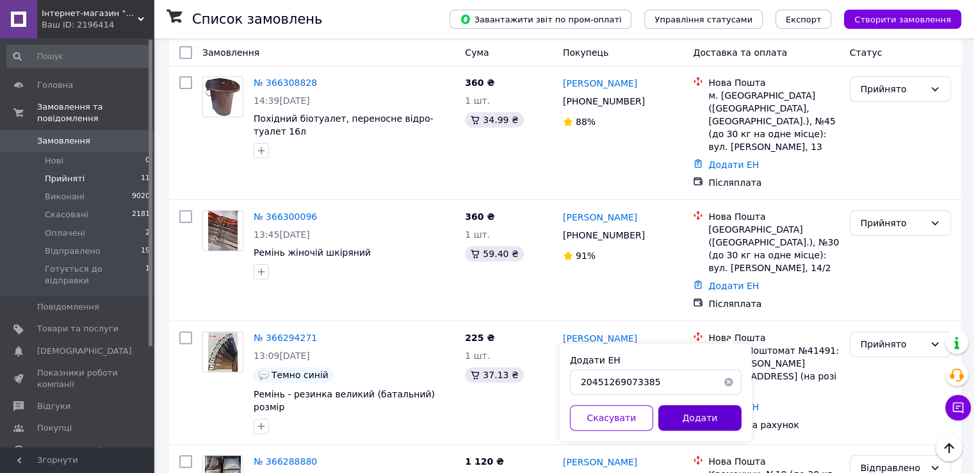
click at [703, 418] on button "Додати" at bounding box center [699, 418] width 83 height 26
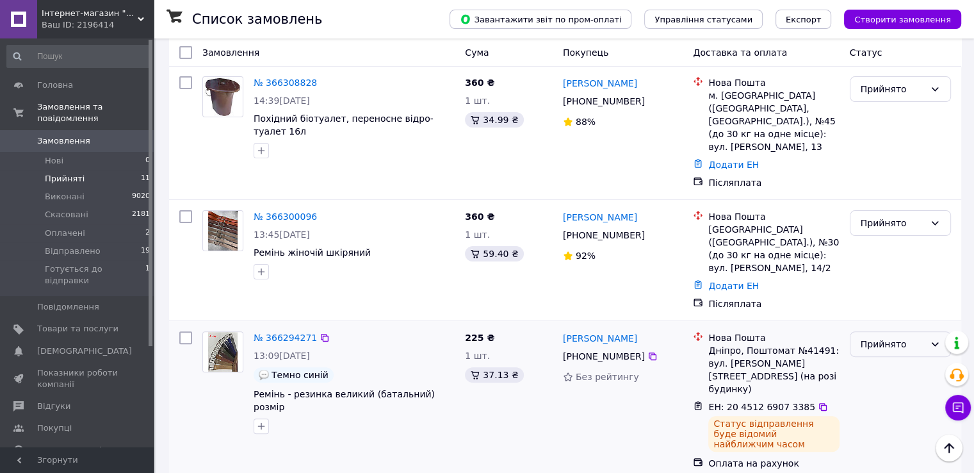
click at [883, 337] on div "Прийнято" at bounding box center [893, 344] width 64 height 14
click at [891, 375] on li "Відправлено" at bounding box center [900, 375] width 100 height 23
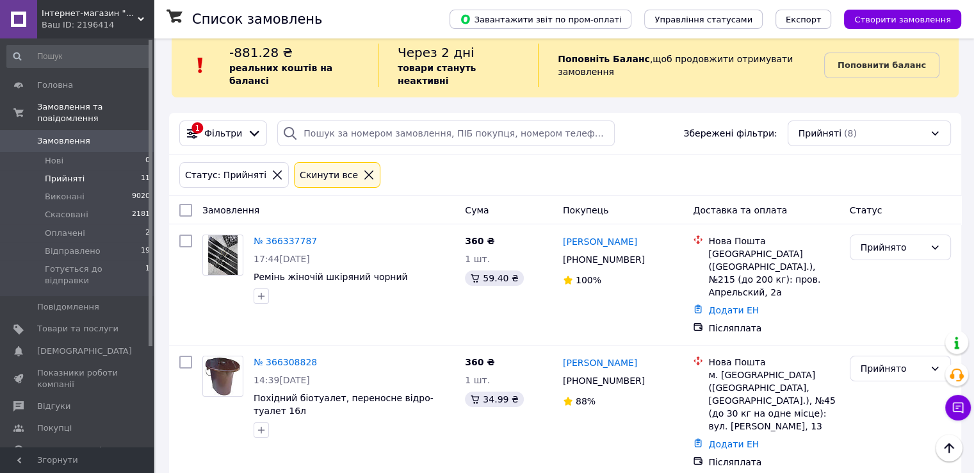
scroll to position [0, 0]
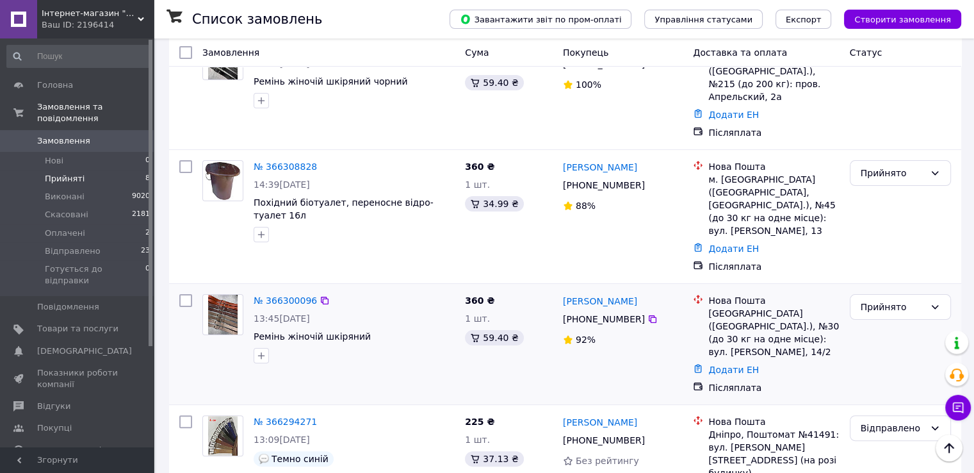
scroll to position [256, 0]
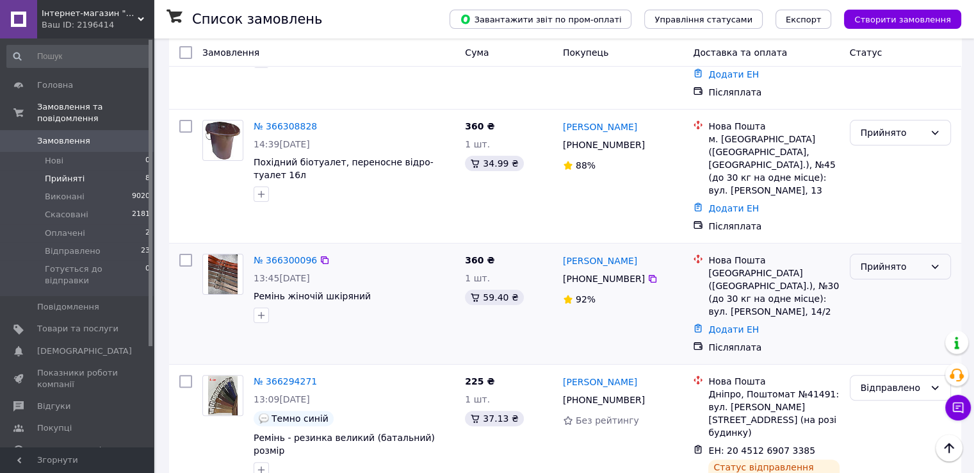
click at [886, 254] on div "Прийнято" at bounding box center [900, 267] width 101 height 26
click at [889, 335] on li "Готується до відправки" at bounding box center [900, 341] width 100 height 36
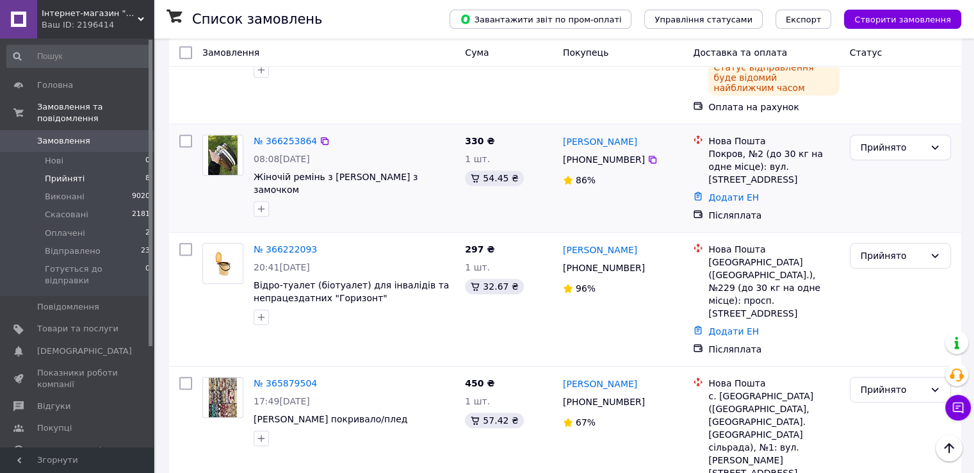
scroll to position [665, 0]
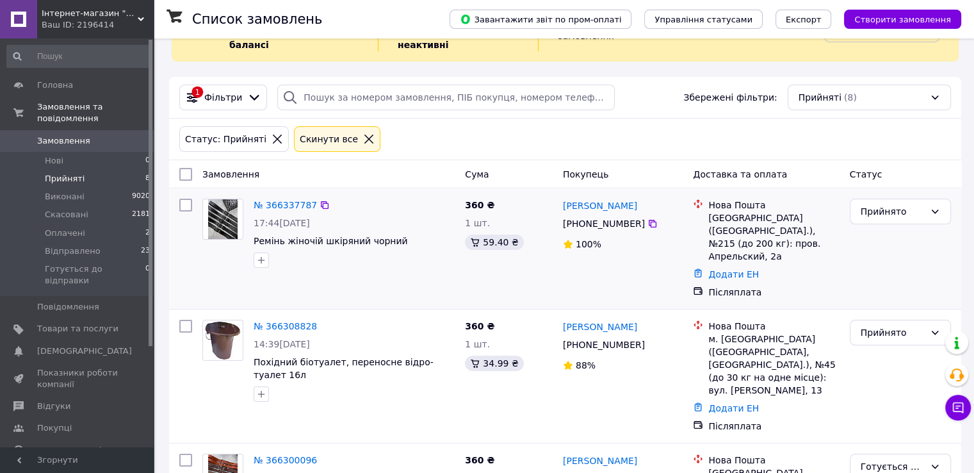
scroll to position [192, 0]
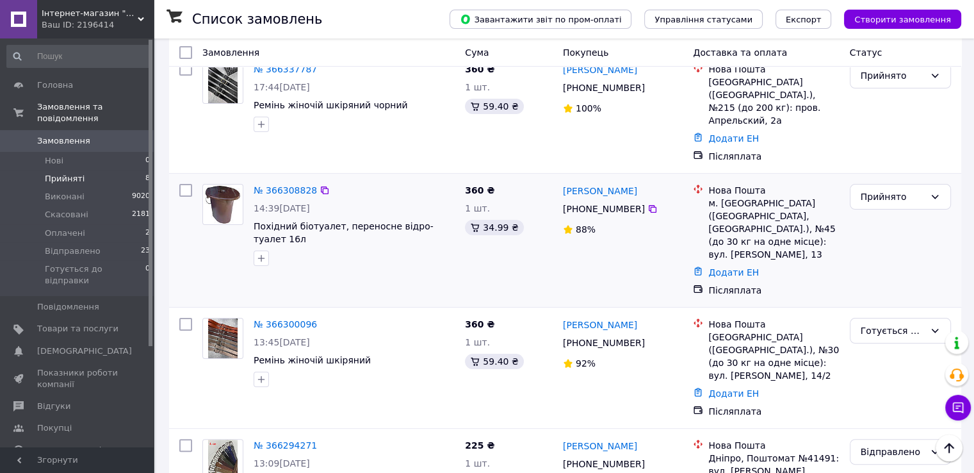
click at [872, 179] on div "Прийнято" at bounding box center [900, 240] width 111 height 123
click at [871, 190] on div "Прийнято" at bounding box center [893, 197] width 64 height 14
click at [866, 275] on li "Готується до відправки" at bounding box center [900, 284] width 100 height 36
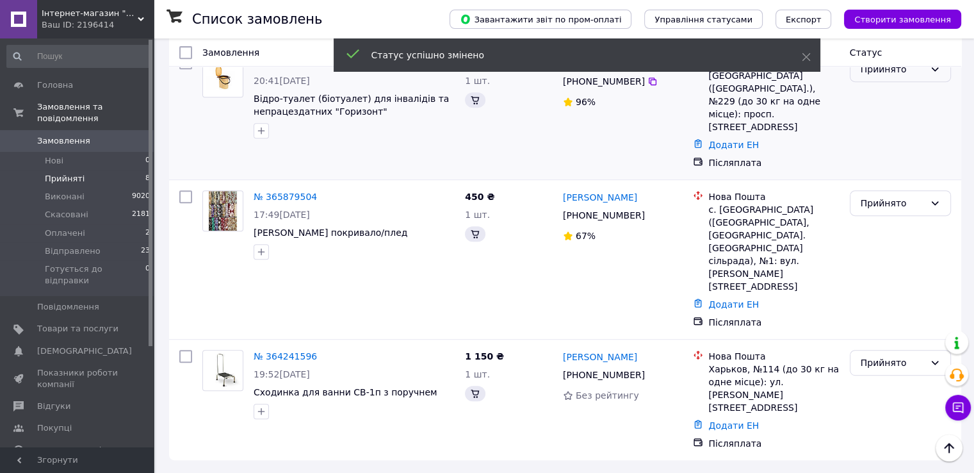
scroll to position [332, 0]
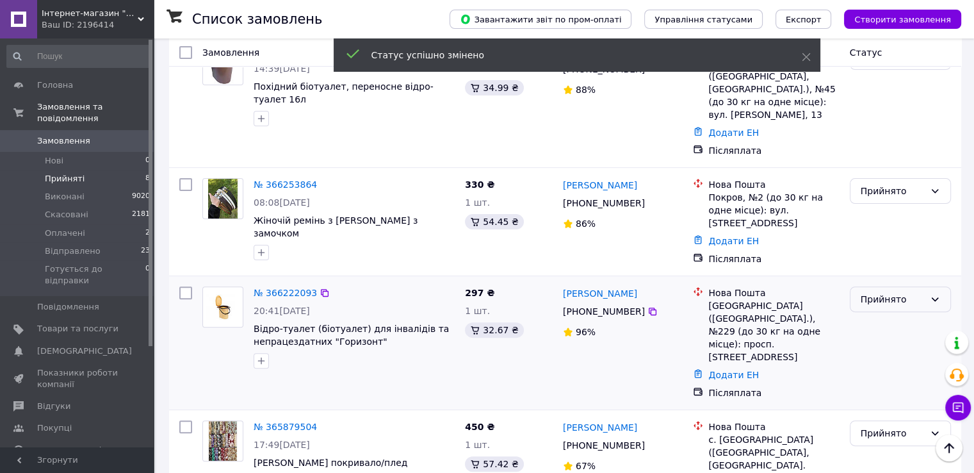
click at [884, 292] on div "Прийнято" at bounding box center [893, 299] width 64 height 14
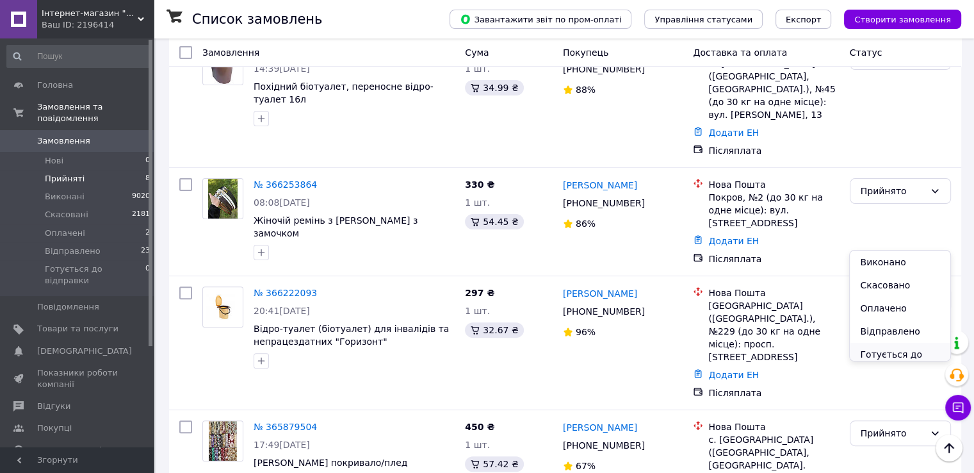
click at [879, 356] on li "Готується до відправки" at bounding box center [900, 361] width 100 height 36
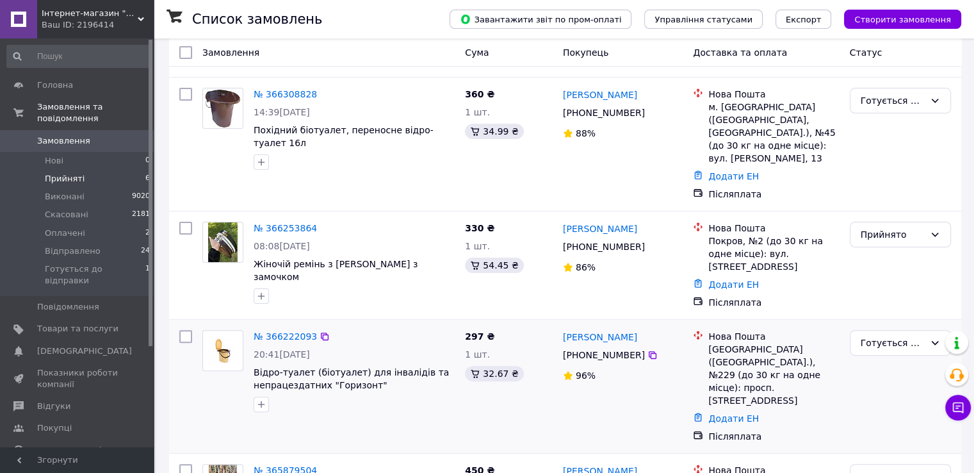
scroll to position [320, 0]
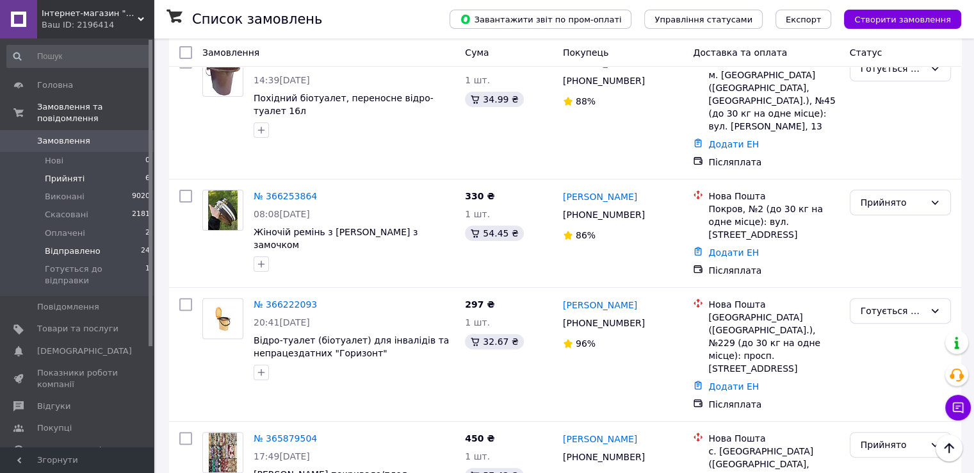
click at [77, 245] on span "Відправлено" at bounding box center [73, 251] width 56 height 12
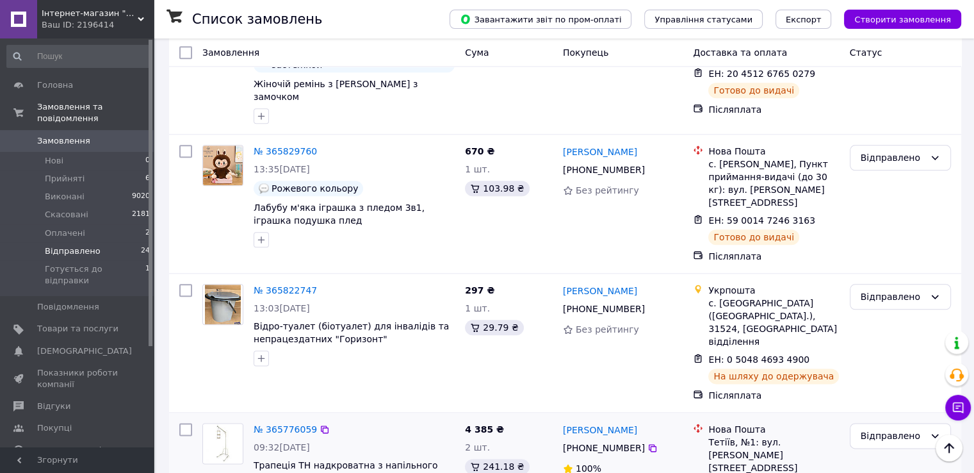
scroll to position [1473, 0]
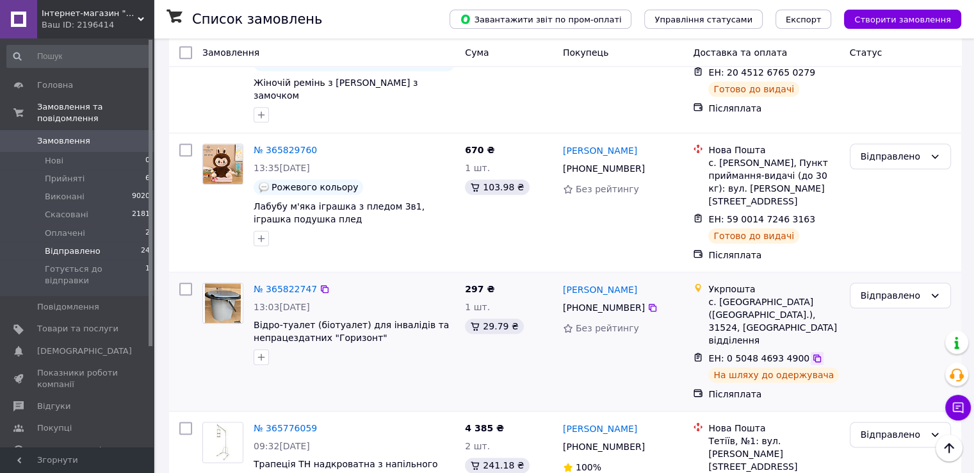
click at [812, 353] on icon at bounding box center [817, 358] width 10 height 10
click at [813, 354] on icon at bounding box center [817, 358] width 8 height 8
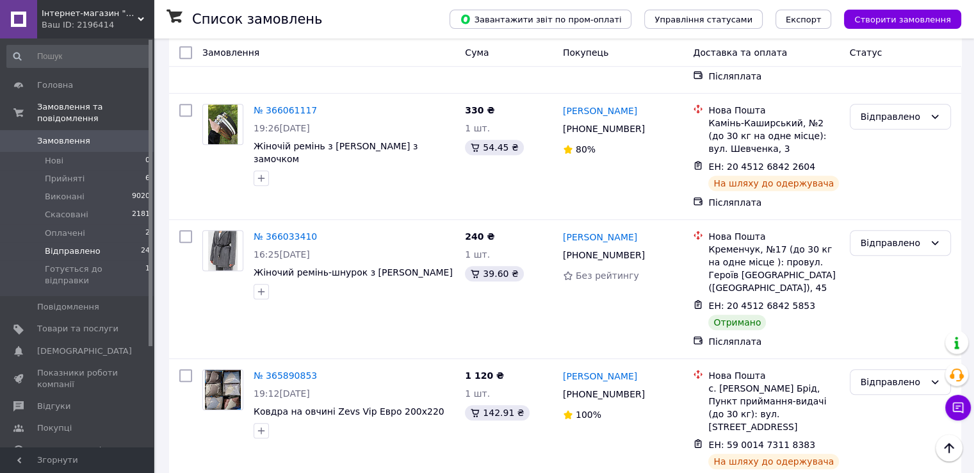
scroll to position [0, 0]
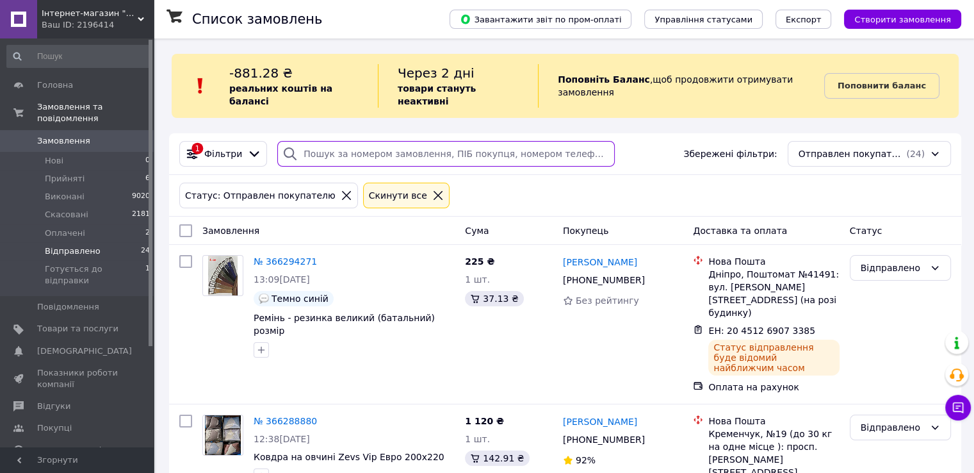
click at [396, 141] on input "search" at bounding box center [445, 154] width 337 height 26
paste input "59001471490647"
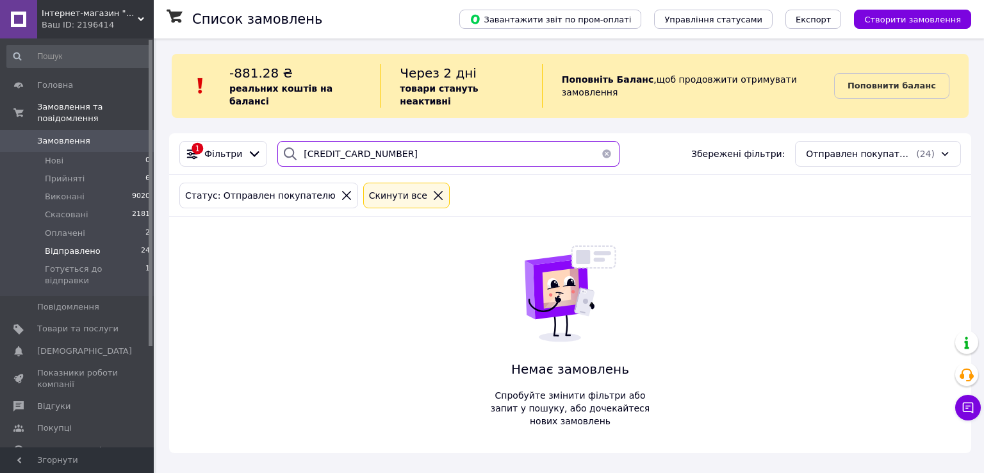
type input "59001471490647"
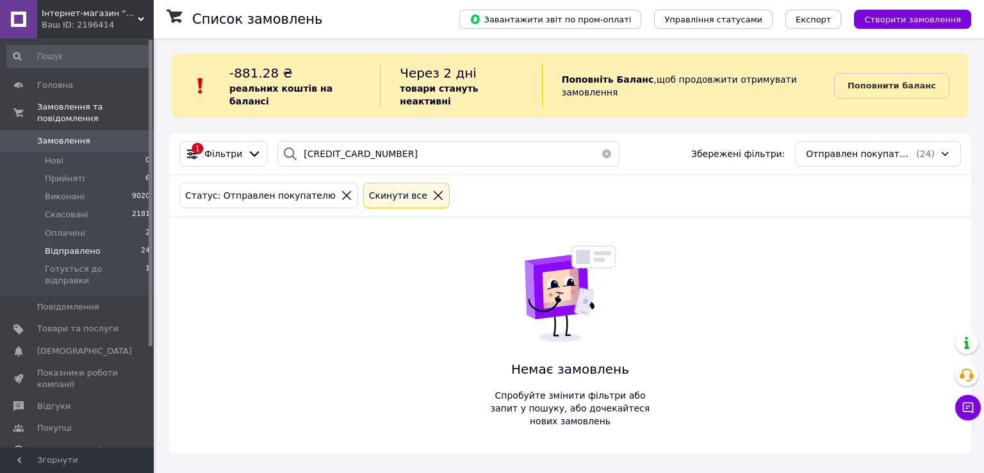
click at [342, 191] on icon at bounding box center [346, 195] width 9 height 9
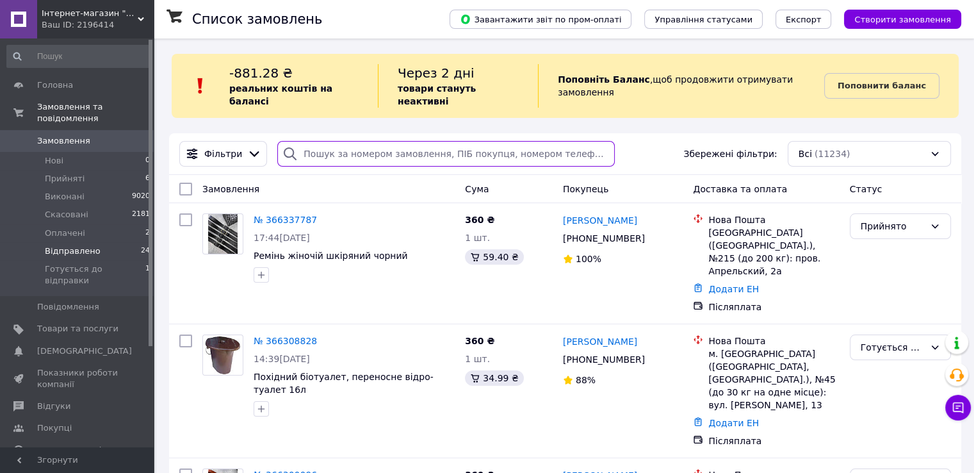
click at [341, 142] on input "search" at bounding box center [445, 154] width 337 height 26
paste input "59001471490647"
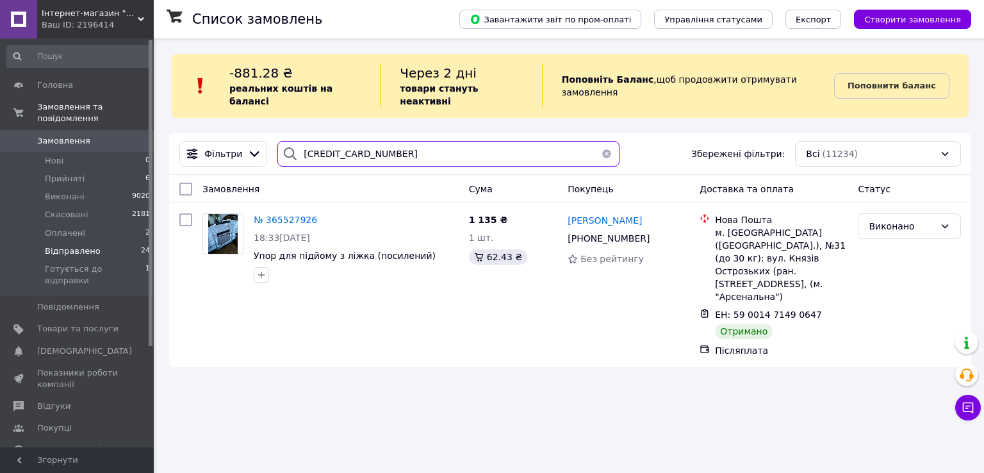
type input "59001471490647"
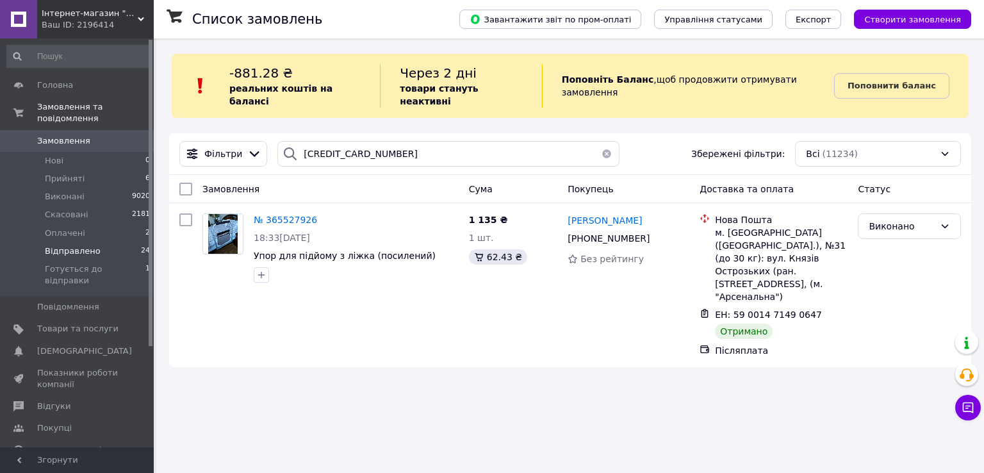
click at [75, 245] on span "Відправлено" at bounding box center [73, 251] width 56 height 12
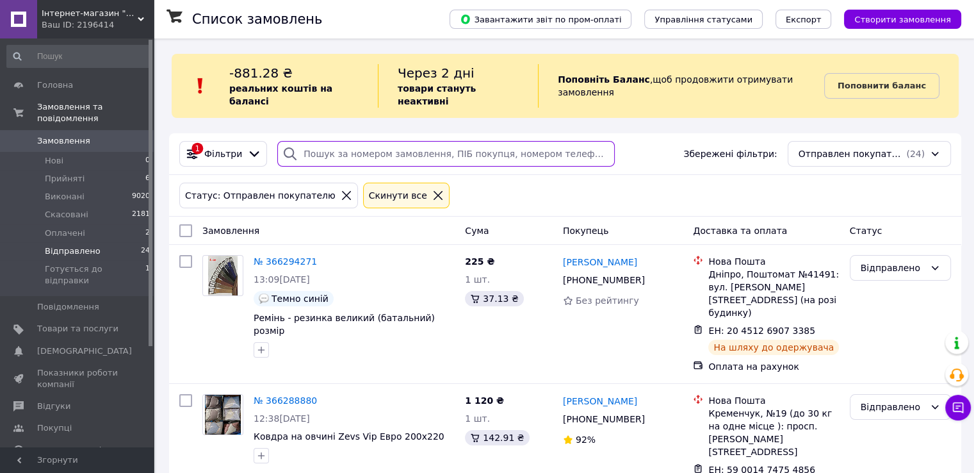
click at [348, 142] on input "search" at bounding box center [445, 154] width 337 height 26
paste input "20451266764580"
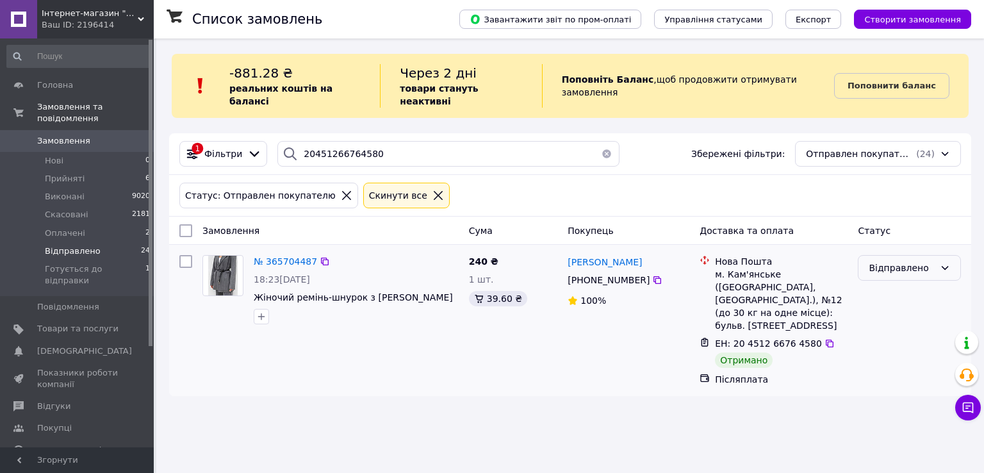
drag, startPoint x: 888, startPoint y: 262, endPoint x: 887, endPoint y: 269, distance: 7.1
click at [887, 262] on div "Відправлено" at bounding box center [908, 268] width 103 height 26
click at [897, 307] on li "Виконано" at bounding box center [909, 305] width 102 height 23
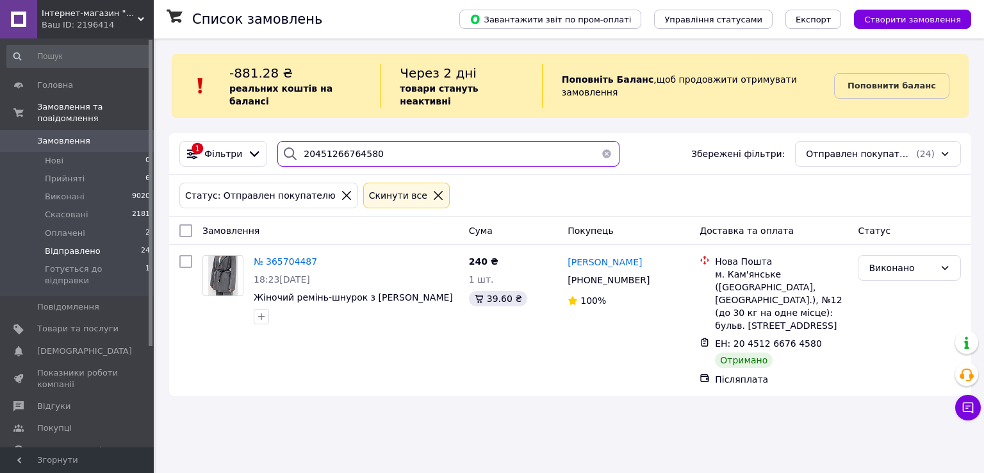
drag, startPoint x: 381, startPoint y: 146, endPoint x: 261, endPoint y: 141, distance: 119.9
click at [261, 141] on div "1 Фільтри 20451266764580 Збережені фільтри: Отправлен покупателю (24)" at bounding box center [570, 154] width 792 height 26
paste input "5972803"
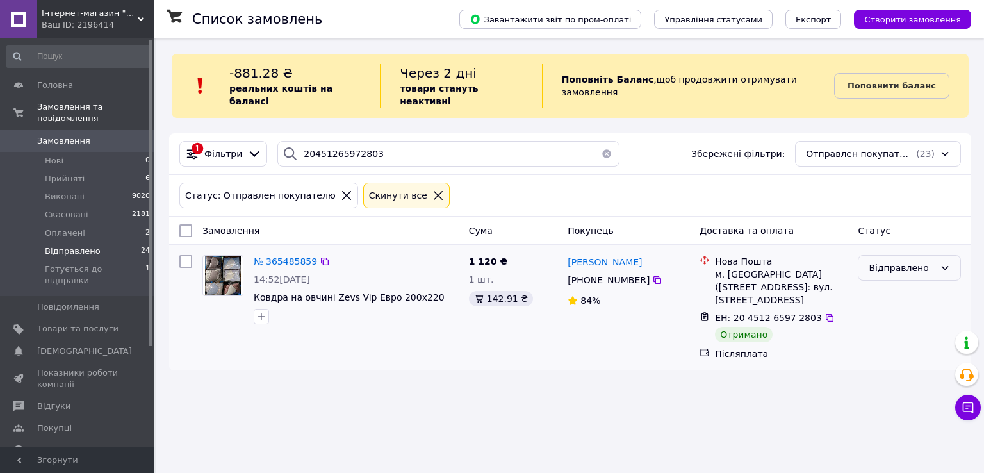
click at [899, 261] on div "Відправлено" at bounding box center [901, 268] width 66 height 14
click at [897, 307] on li "Виконано" at bounding box center [909, 305] width 102 height 23
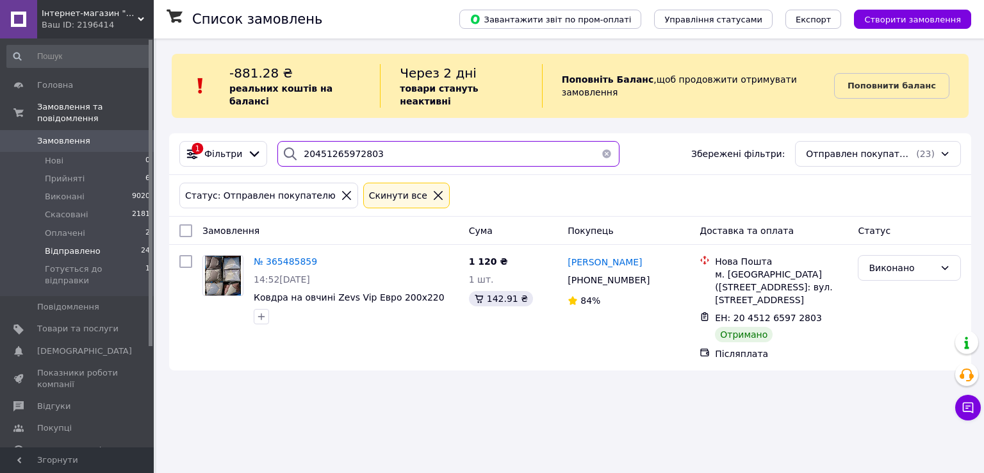
drag, startPoint x: 370, startPoint y: 144, endPoint x: 213, endPoint y: 114, distance: 159.1
click at [213, 114] on div "Список замовлень Завантажити звіт по пром-оплаті Управління статусами Експорт С…" at bounding box center [569, 210] width 827 height 345
paste input "59001473268497"
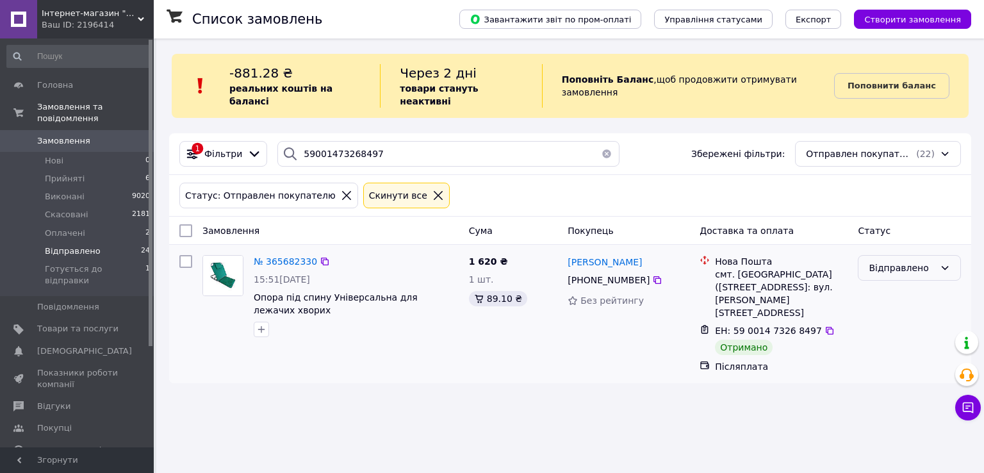
click at [885, 255] on div "Відправлено" at bounding box center [908, 268] width 103 height 26
click at [886, 307] on li "Виконано" at bounding box center [909, 305] width 102 height 23
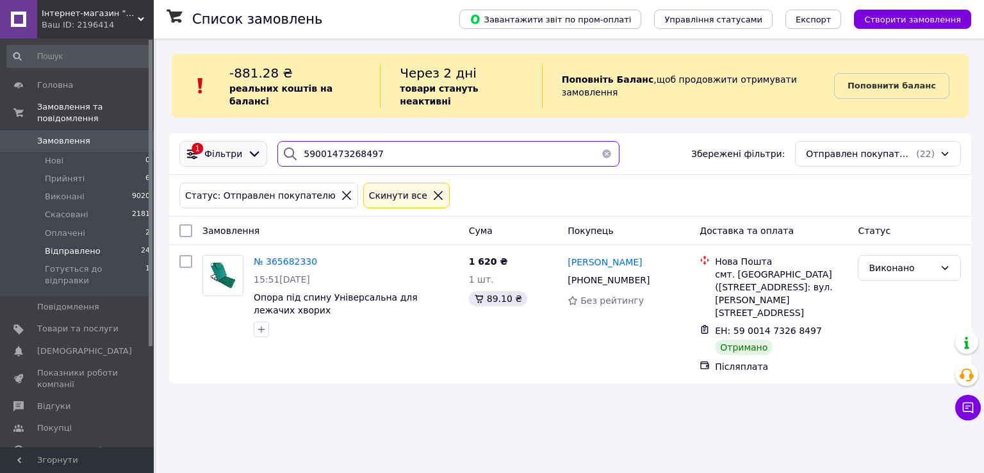
drag, startPoint x: 396, startPoint y: 138, endPoint x: 234, endPoint y: 129, distance: 161.6
click at [236, 141] on div "1 Фільтри 59001473268497 Збережені фільтри: Отправлен покупателю (22)" at bounding box center [570, 154] width 792 height 26
paste input "1491046"
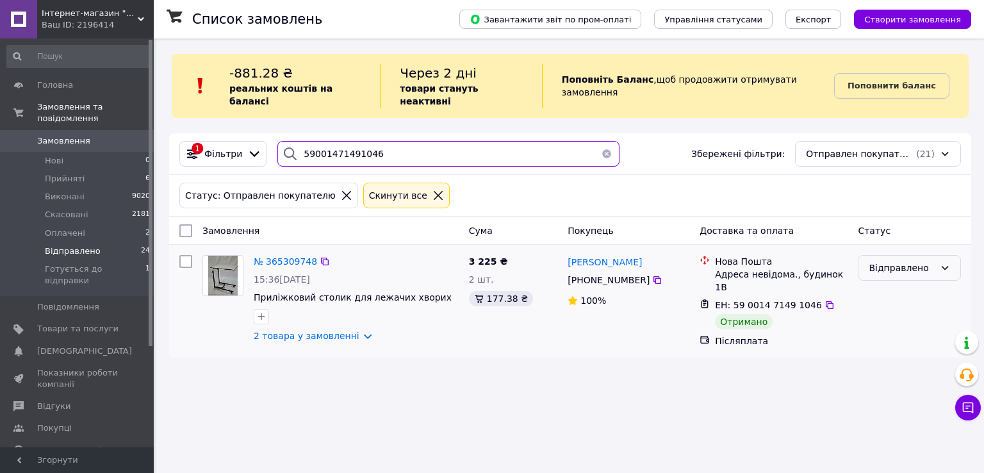
type input "59001471491046"
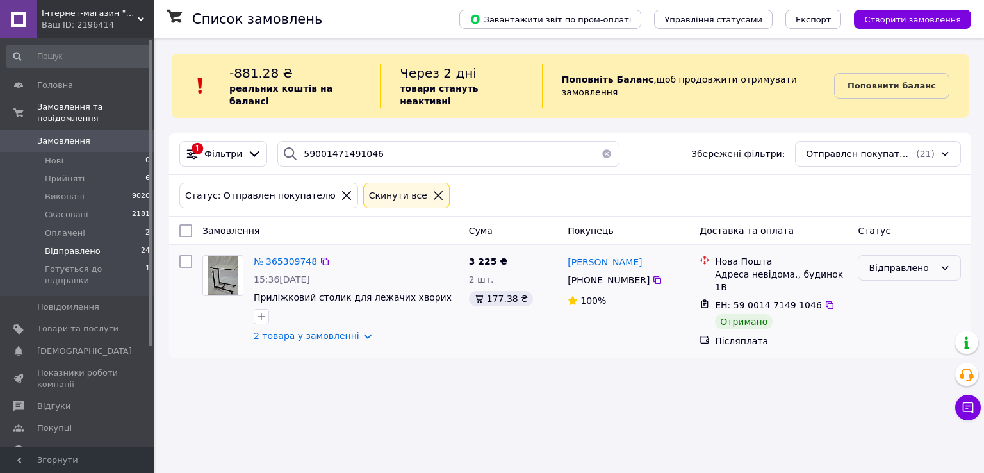
click at [884, 261] on div "Відправлено" at bounding box center [901, 268] width 66 height 14
click at [881, 287] on li "Виконано" at bounding box center [909, 288] width 102 height 23
click at [81, 245] on span "Відправлено" at bounding box center [73, 251] width 56 height 12
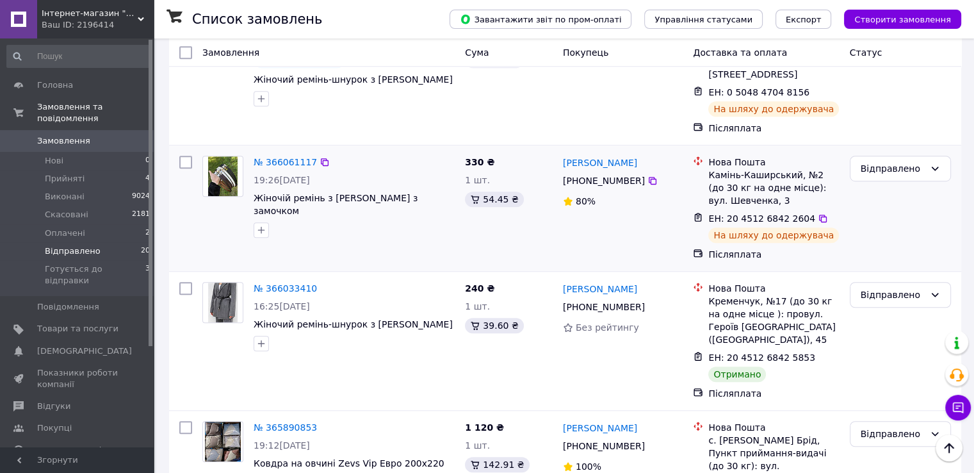
scroll to position [768, 0]
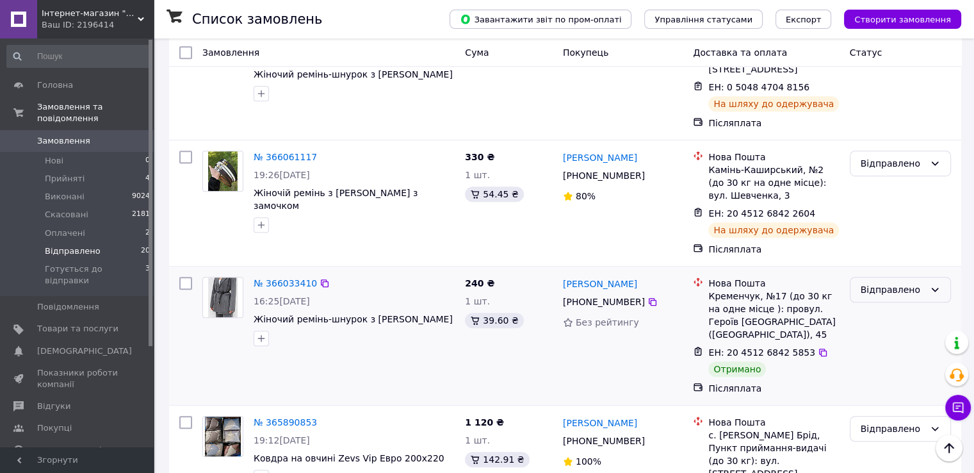
click at [865, 282] on div "Відправлено" at bounding box center [893, 289] width 64 height 14
click at [877, 274] on li "Виконано" at bounding box center [900, 269] width 100 height 23
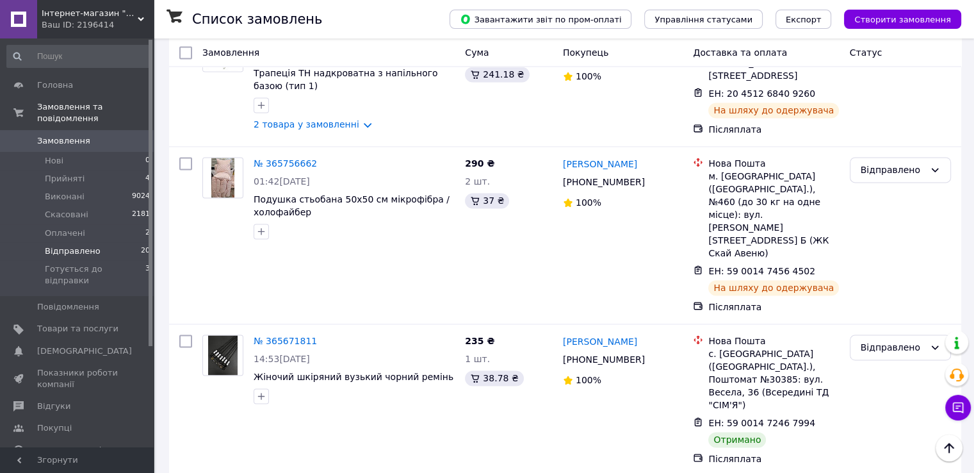
scroll to position [1857, 0]
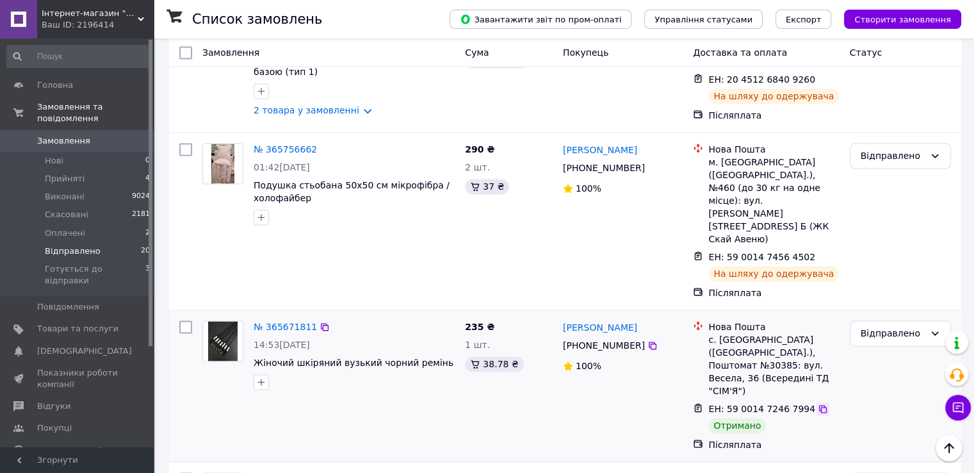
click at [819, 405] on icon at bounding box center [823, 409] width 8 height 8
click at [818, 403] on icon at bounding box center [823, 408] width 10 height 10
click at [901, 326] on div "Відправлено" at bounding box center [893, 333] width 64 height 14
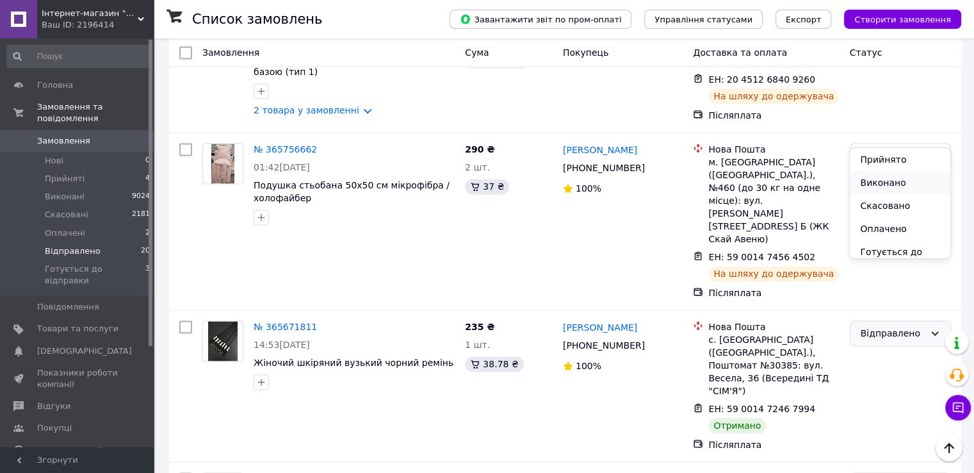
click at [897, 183] on li "Виконано" at bounding box center [900, 182] width 100 height 23
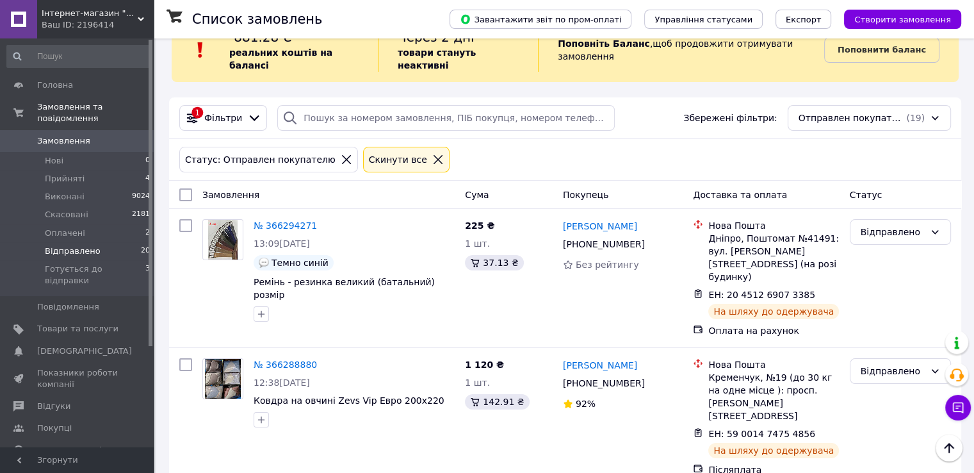
scroll to position [0, 0]
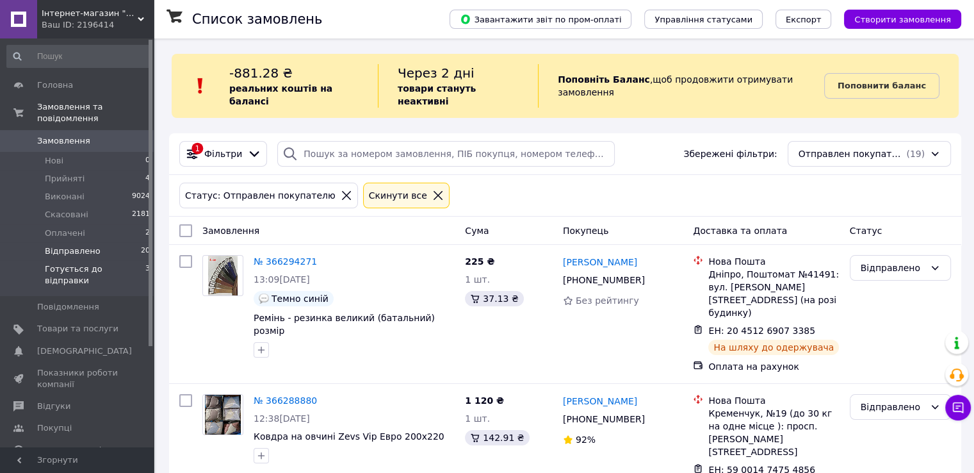
click at [108, 263] on span "Готується до відправки" at bounding box center [95, 274] width 101 height 23
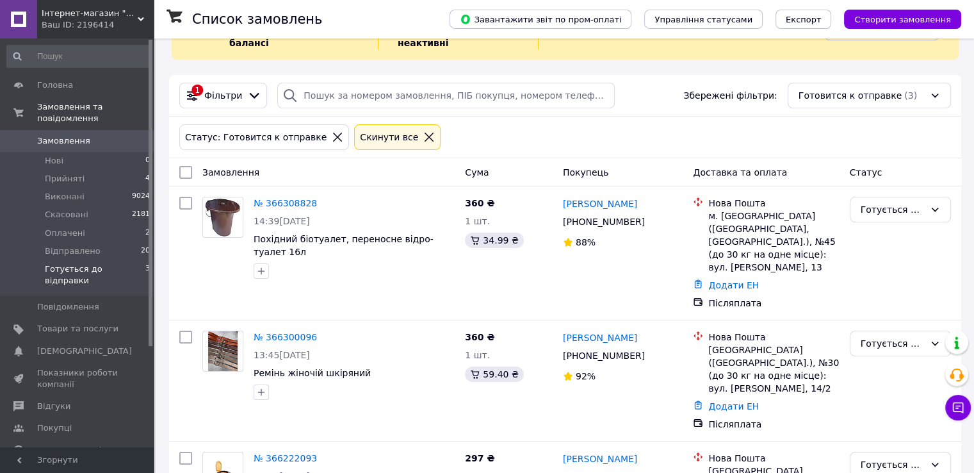
scroll to position [109, 0]
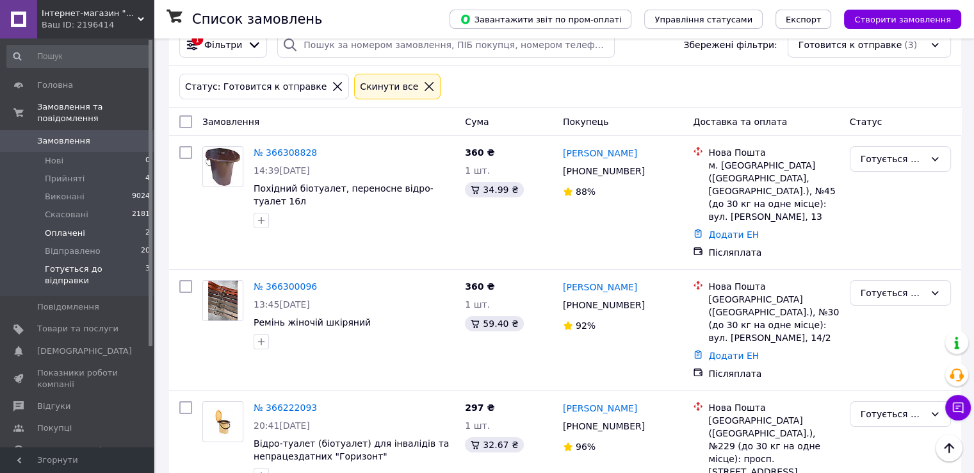
click at [78, 227] on span "Оплачені" at bounding box center [65, 233] width 40 height 12
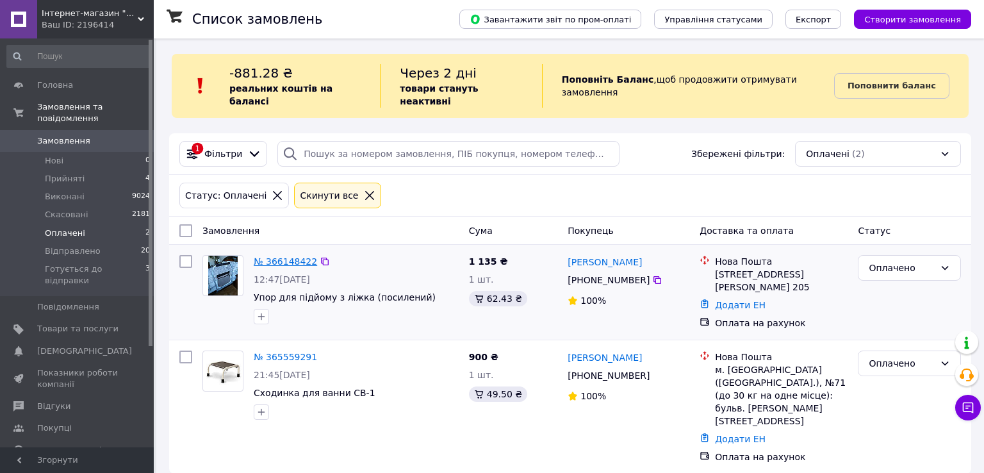
click at [282, 256] on link "№ 366148422" at bounding box center [285, 261] width 63 height 10
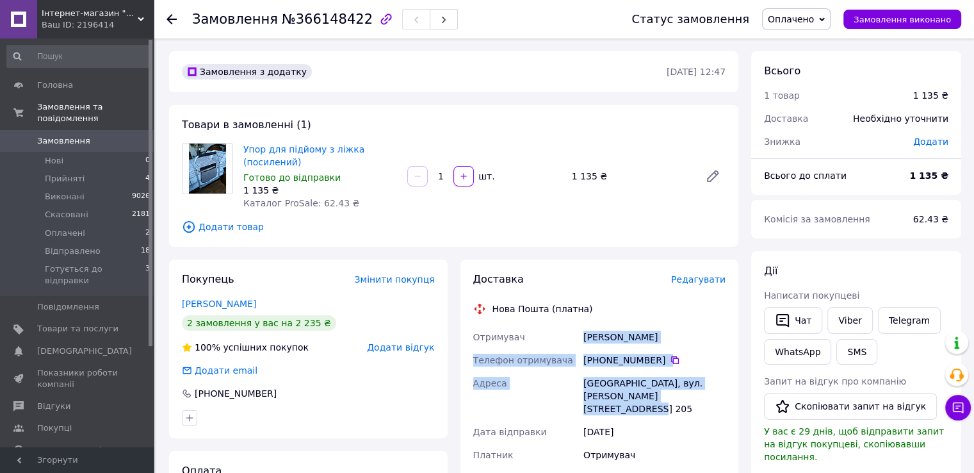
drag, startPoint x: 683, startPoint y: 398, endPoint x: 565, endPoint y: 341, distance: 130.6
click at [565, 341] on div "Отримувач Карабан Вячеслав Телефон отримувача +380 67 209 85 64   Адреса Київ, …" at bounding box center [600, 407] width 258 height 164
copy div "Отримувач Карабан Вячеслав Телефон отримувача +380 67 209 85 64   Адреса Київ, …"
click at [804, 15] on span "Оплачено" at bounding box center [791, 19] width 46 height 10
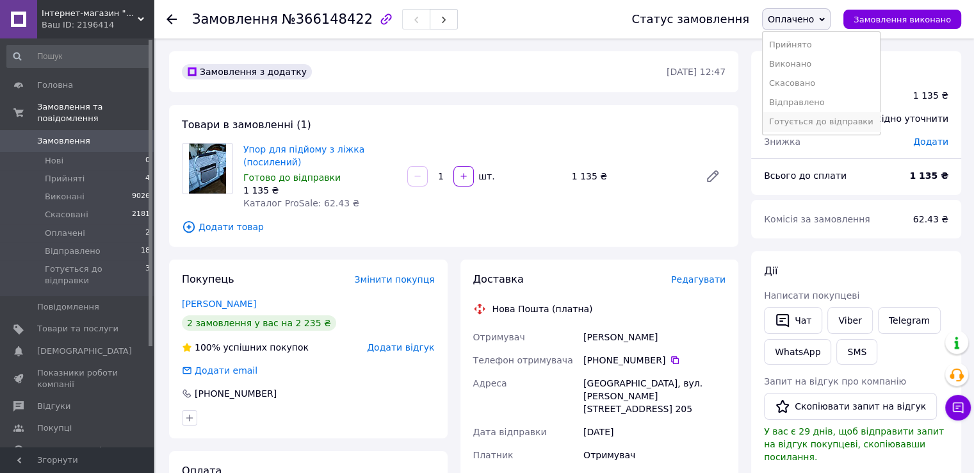
click at [822, 129] on li "Готується до відправки" at bounding box center [821, 121] width 117 height 19
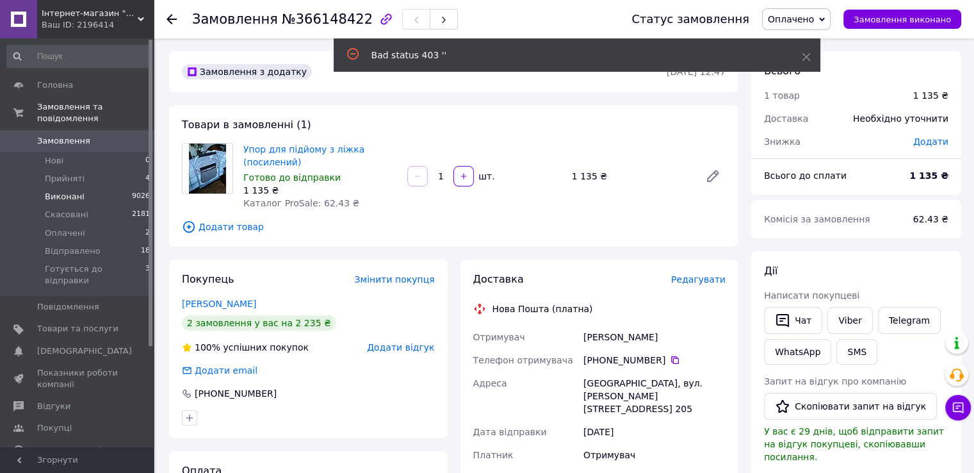
click at [74, 191] on span "Виконані" at bounding box center [65, 197] width 40 height 12
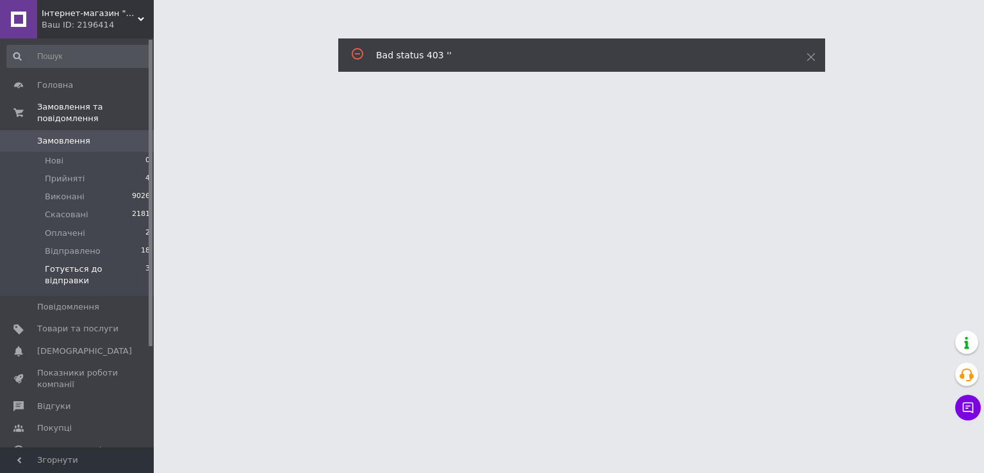
click at [87, 263] on span "Готується до відправки" at bounding box center [95, 274] width 101 height 23
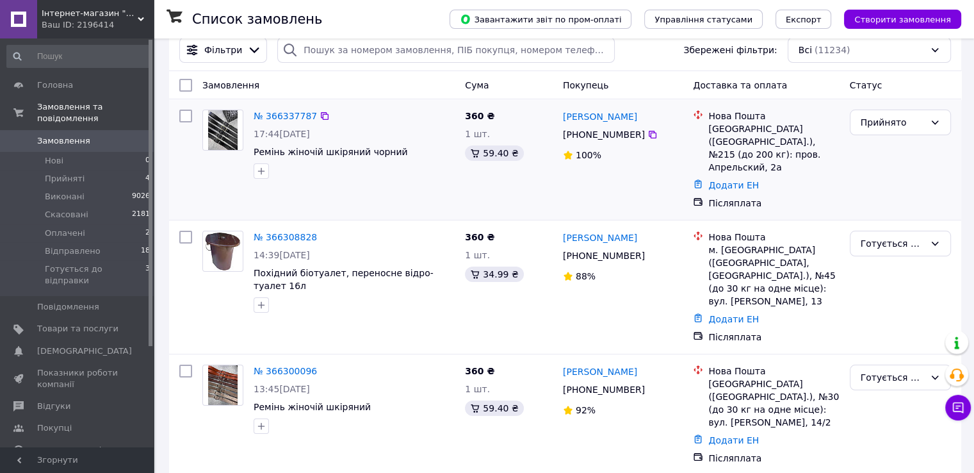
scroll to position [128, 0]
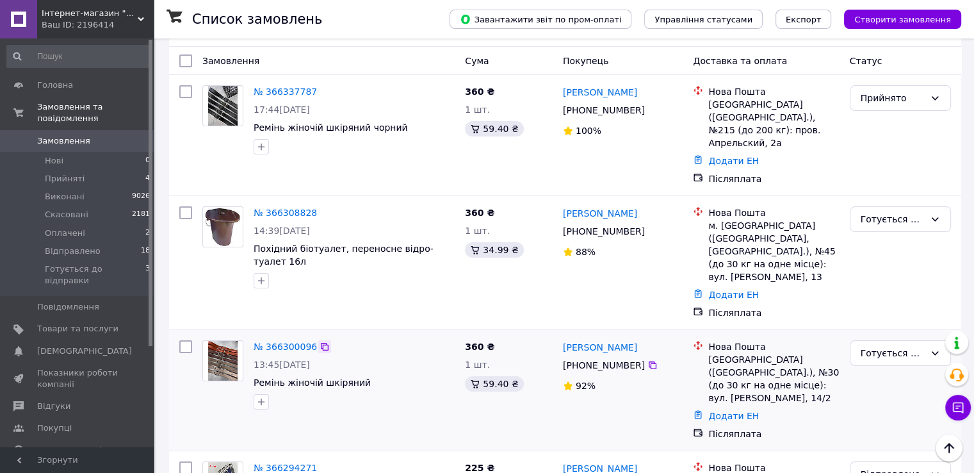
click at [320, 341] on icon at bounding box center [325, 346] width 10 height 10
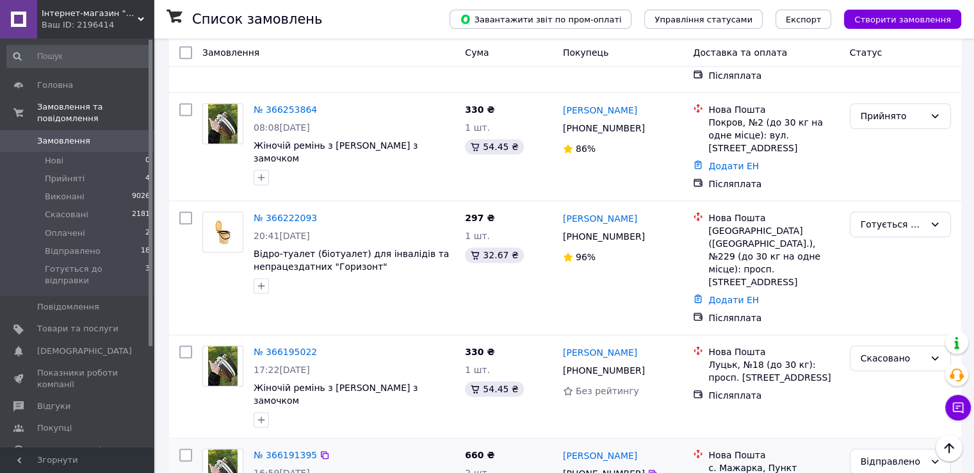
scroll to position [768, 0]
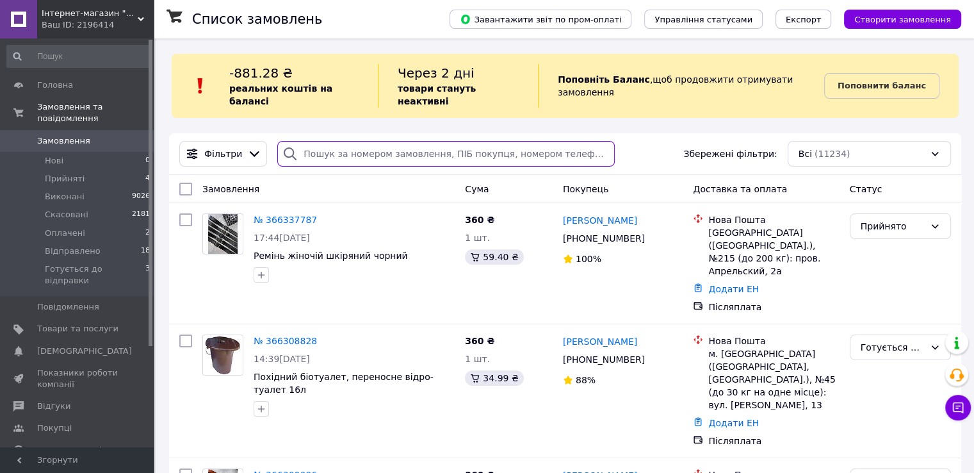
click at [343, 142] on input "search" at bounding box center [445, 154] width 337 height 26
paste input "59001474566440"
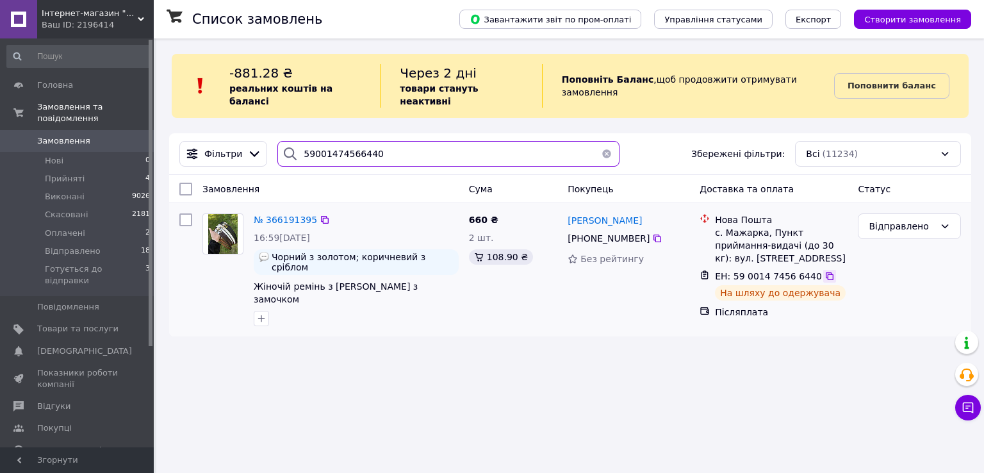
type input "59001474566440"
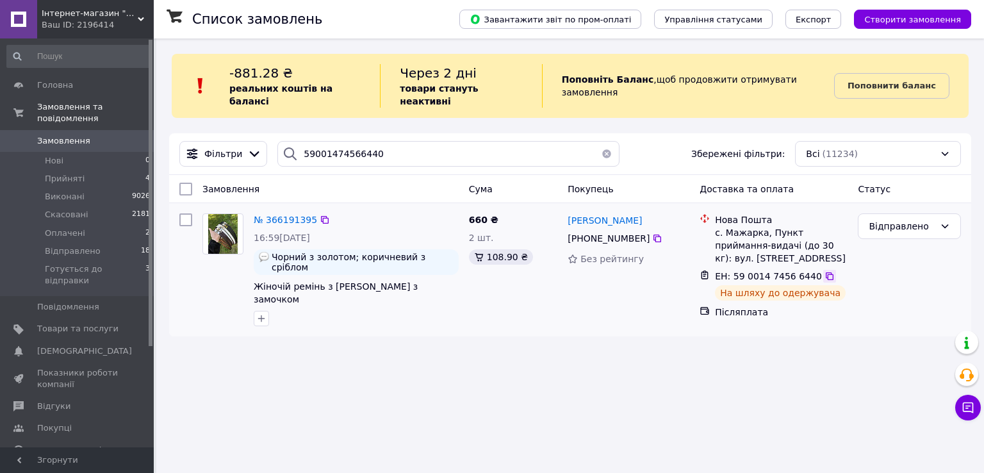
click at [825, 272] on icon at bounding box center [829, 276] width 8 height 8
click at [96, 263] on span "Готується до відправки" at bounding box center [95, 274] width 101 height 23
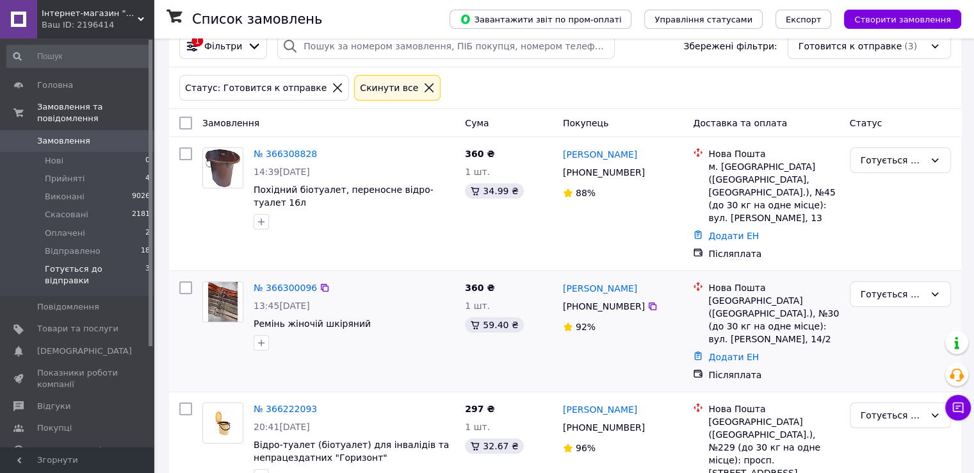
scroll to position [109, 0]
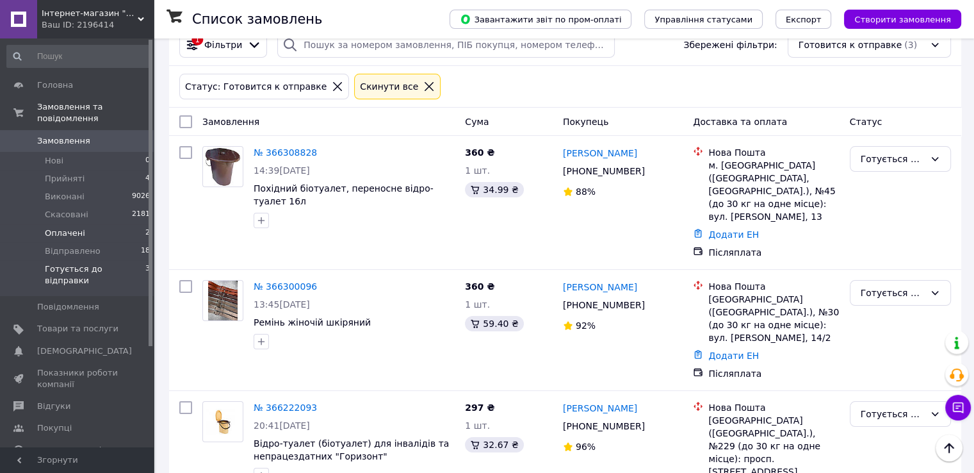
click at [69, 227] on span "Оплачені" at bounding box center [65, 233] width 40 height 12
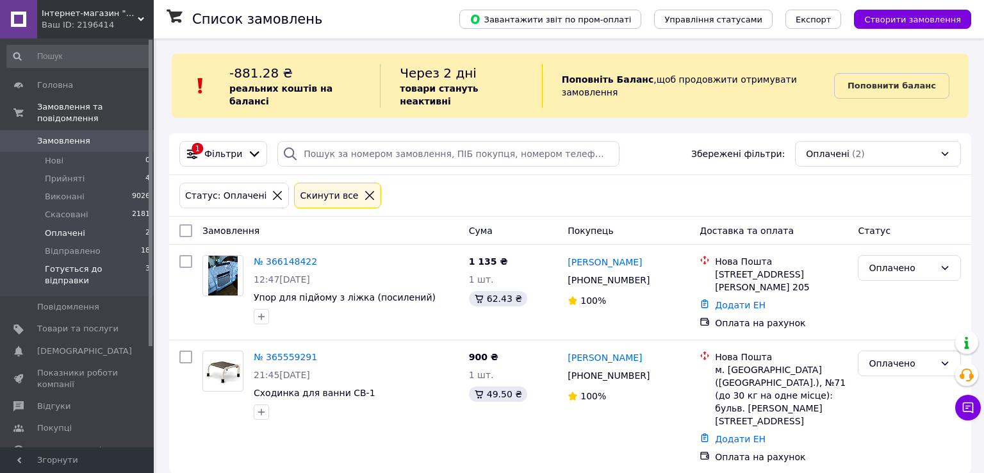
click at [123, 263] on span "Готується до відправки" at bounding box center [95, 274] width 101 height 23
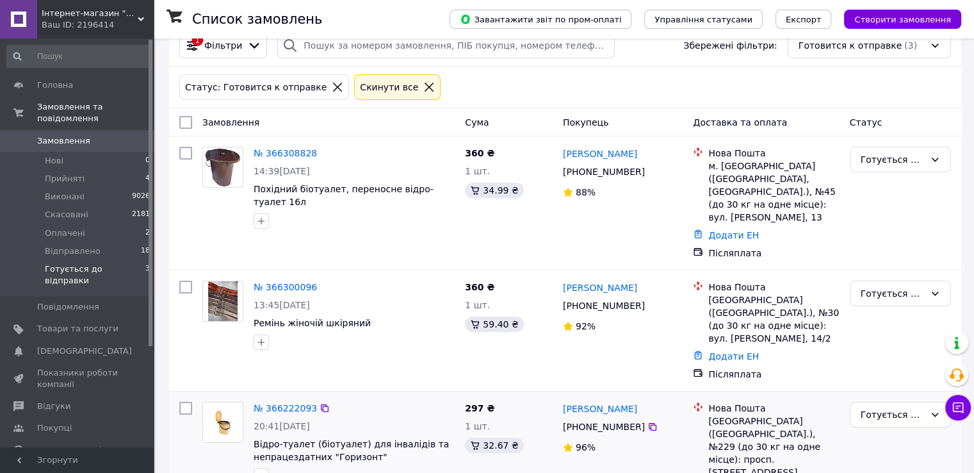
scroll to position [109, 0]
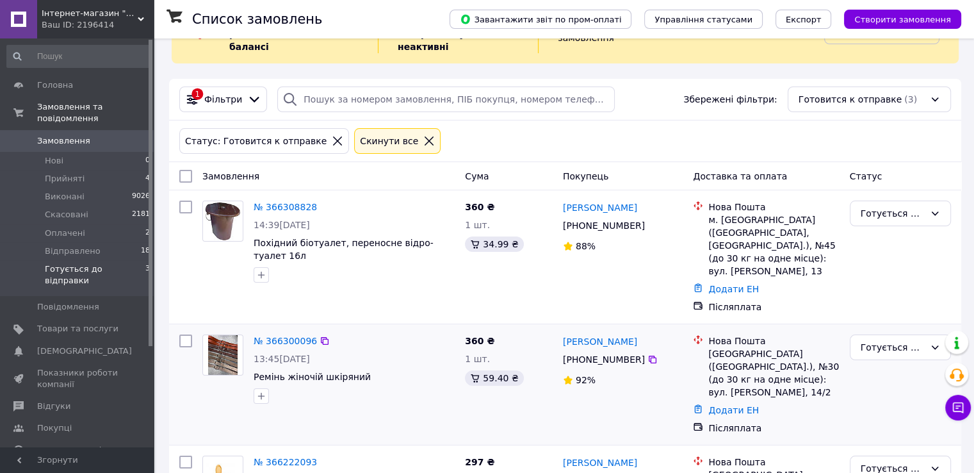
scroll to position [109, 0]
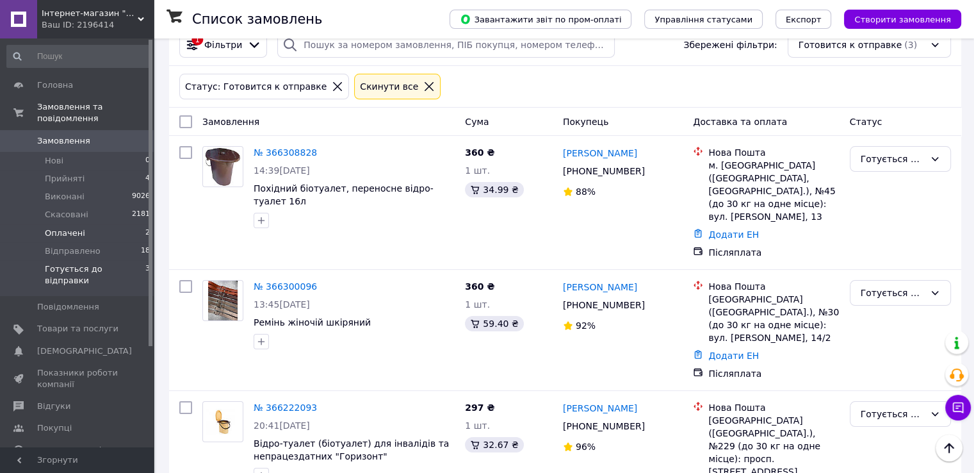
click at [66, 227] on span "Оплачені" at bounding box center [65, 233] width 40 height 12
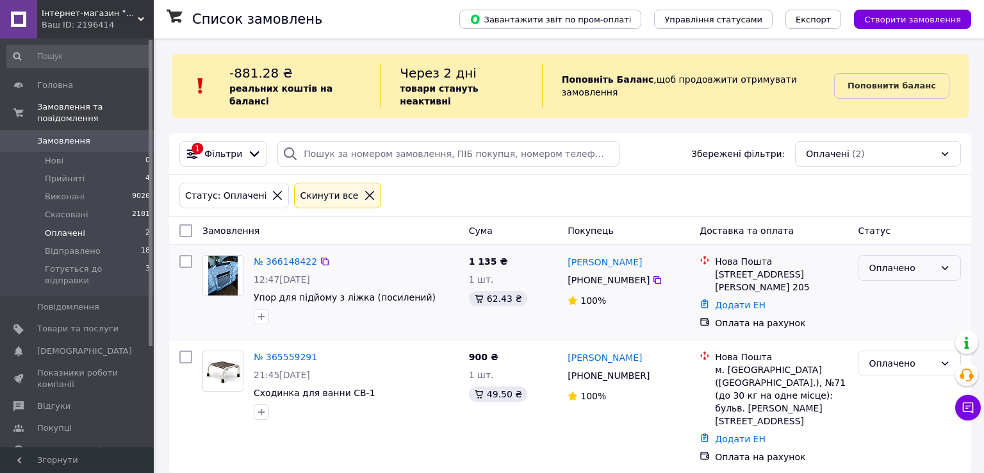
click at [902, 261] on div "Оплачено" at bounding box center [901, 268] width 66 height 14
click at [891, 357] on li "Готується до відправки" at bounding box center [909, 364] width 102 height 36
